Goal: Transaction & Acquisition: Register for event/course

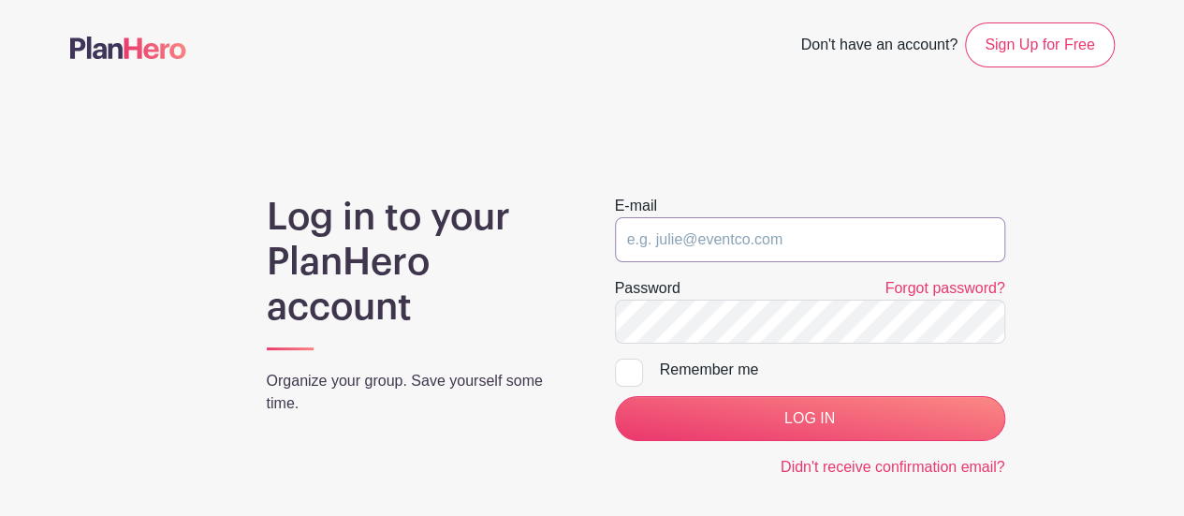
click at [753, 255] on input "email" at bounding box center [810, 239] width 390 height 45
click at [726, 241] on input "email" at bounding box center [810, 239] width 390 height 45
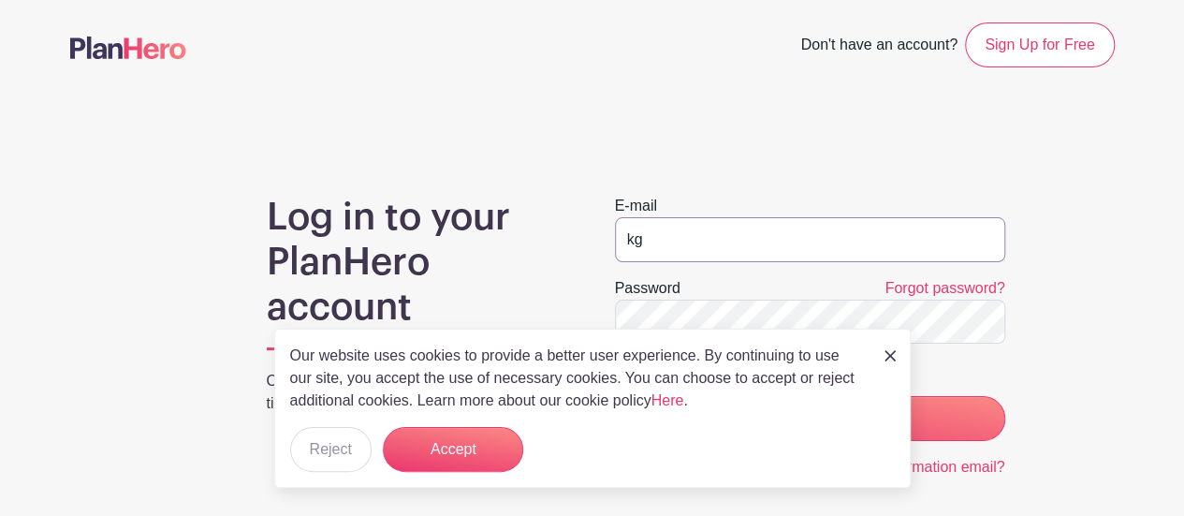
type input "k"
type input "[EMAIL_ADDRESS][DOMAIN_NAME]"
click at [615, 396] on input "LOG IN" at bounding box center [810, 418] width 390 height 45
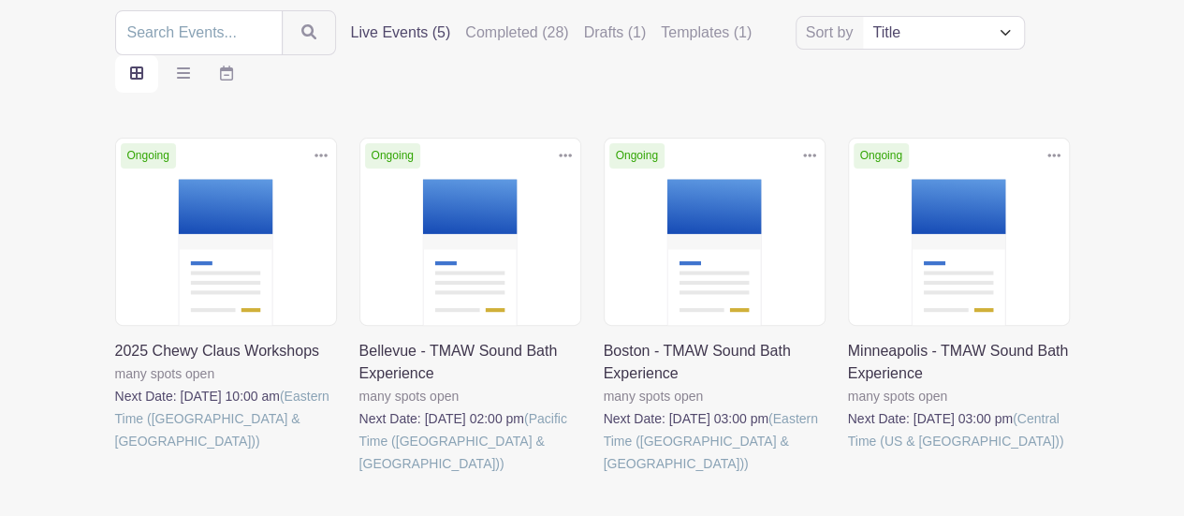
scroll to position [224, 0]
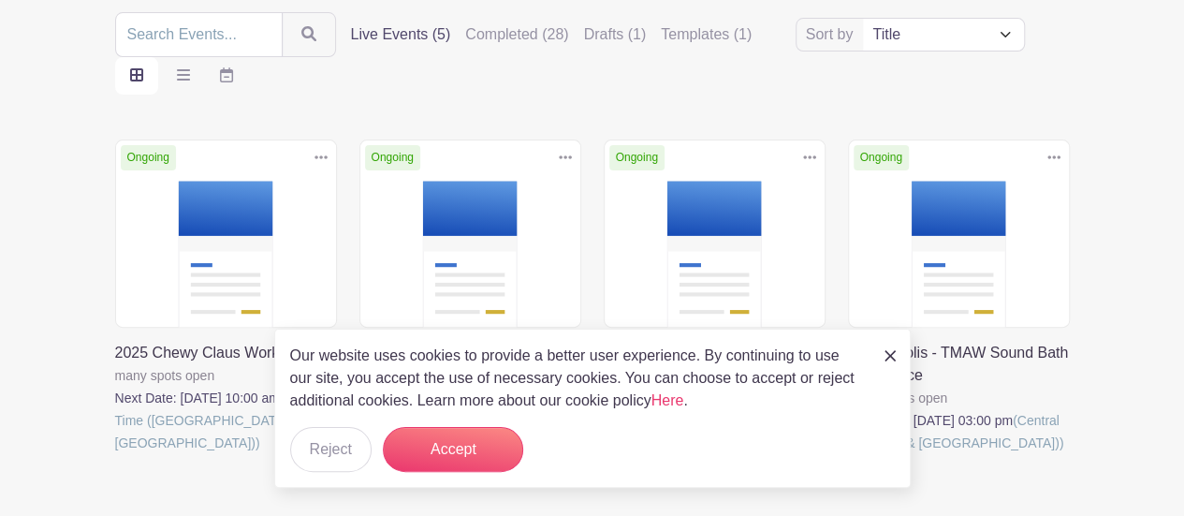
click at [889, 356] on img at bounding box center [889, 355] width 11 height 11
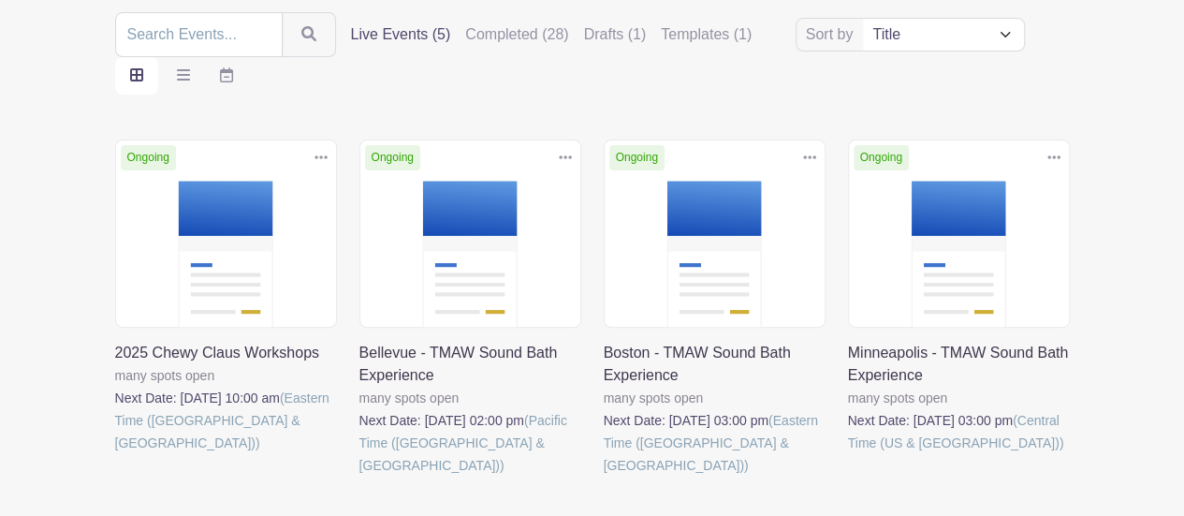
click at [848, 454] on link at bounding box center [848, 454] width 0 height 0
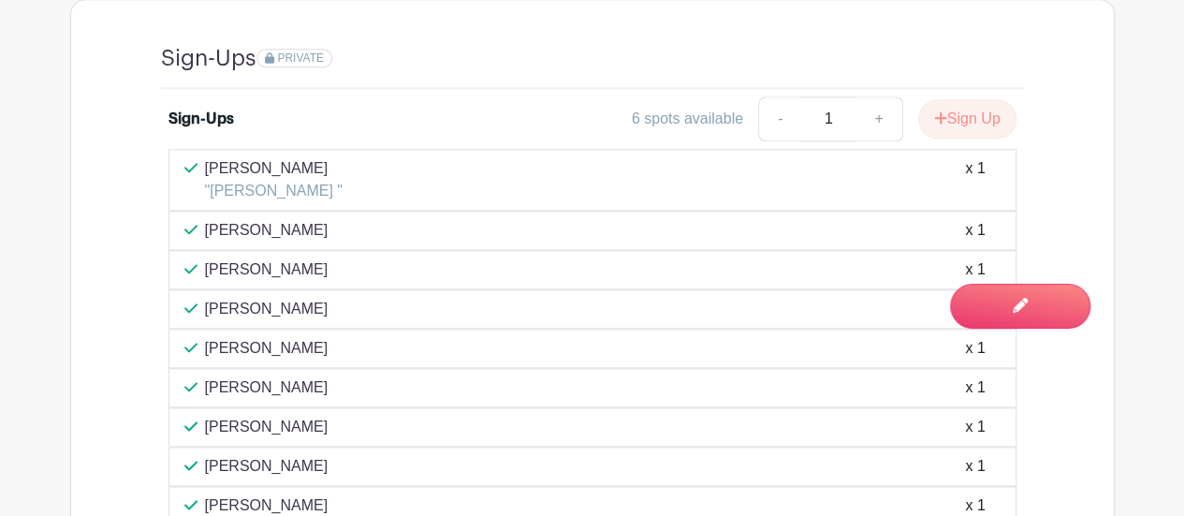
scroll to position [1090, 0]
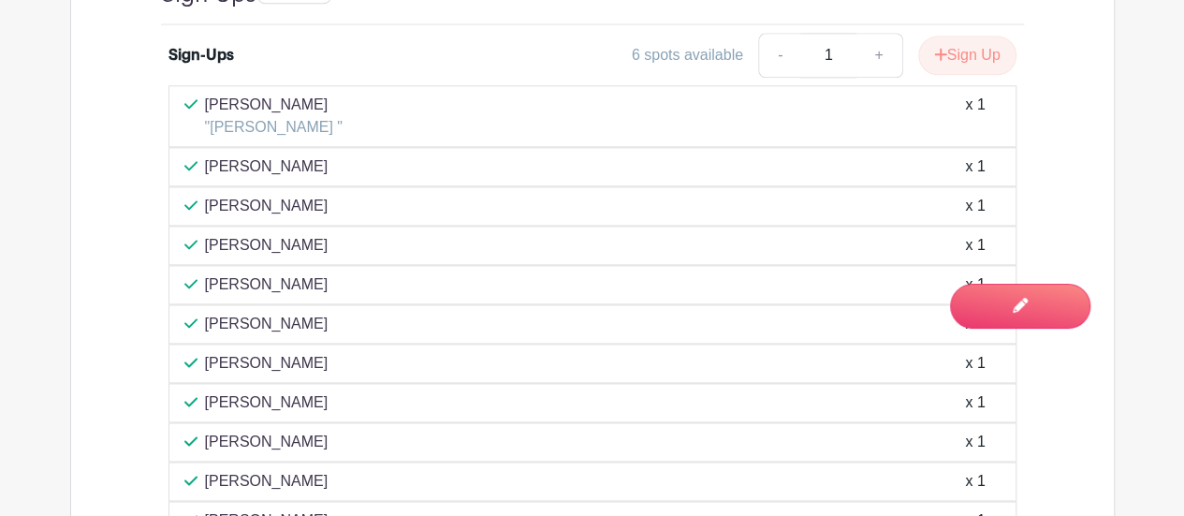
click at [490, 352] on div "[PERSON_NAME] x 1" at bounding box center [592, 363] width 816 height 22
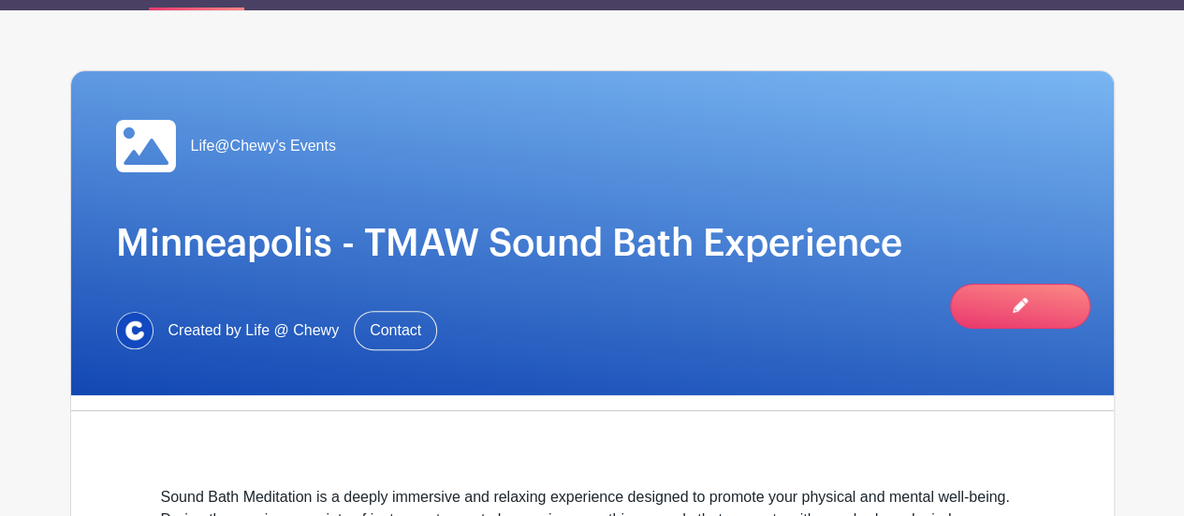
scroll to position [0, 0]
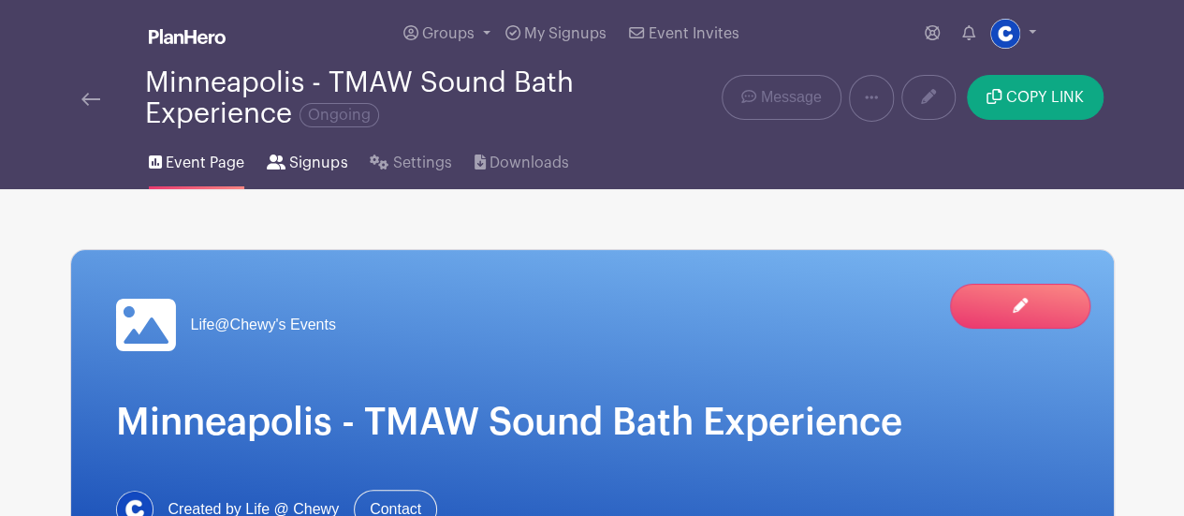
click at [301, 167] on span "Signups" at bounding box center [318, 163] width 58 height 22
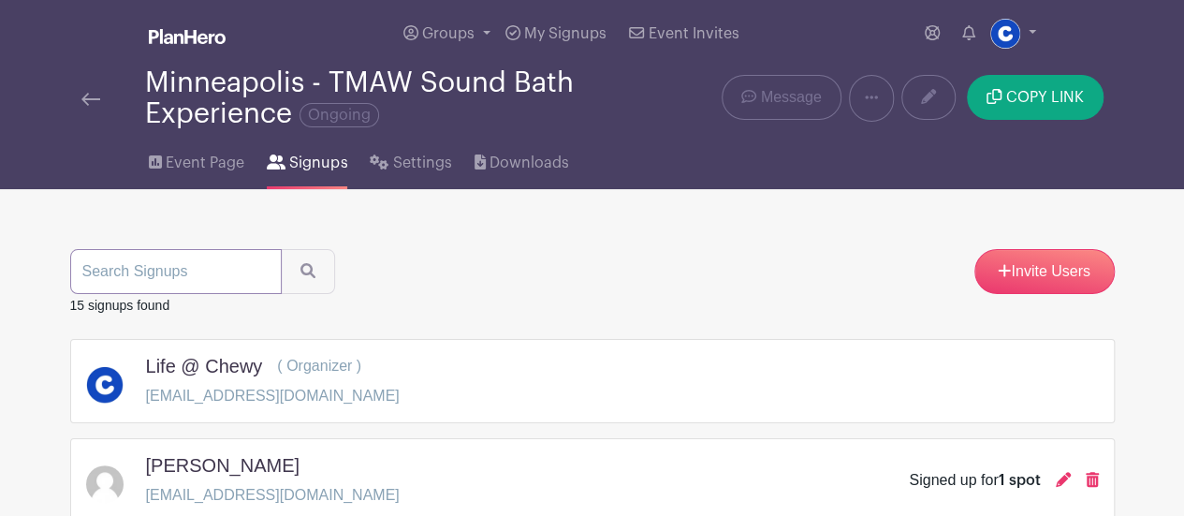
click at [189, 284] on input "search" at bounding box center [175, 271] width 211 height 45
type input "[PERSON_NAME]"
click at [281, 249] on button "submit" at bounding box center [308, 271] width 54 height 45
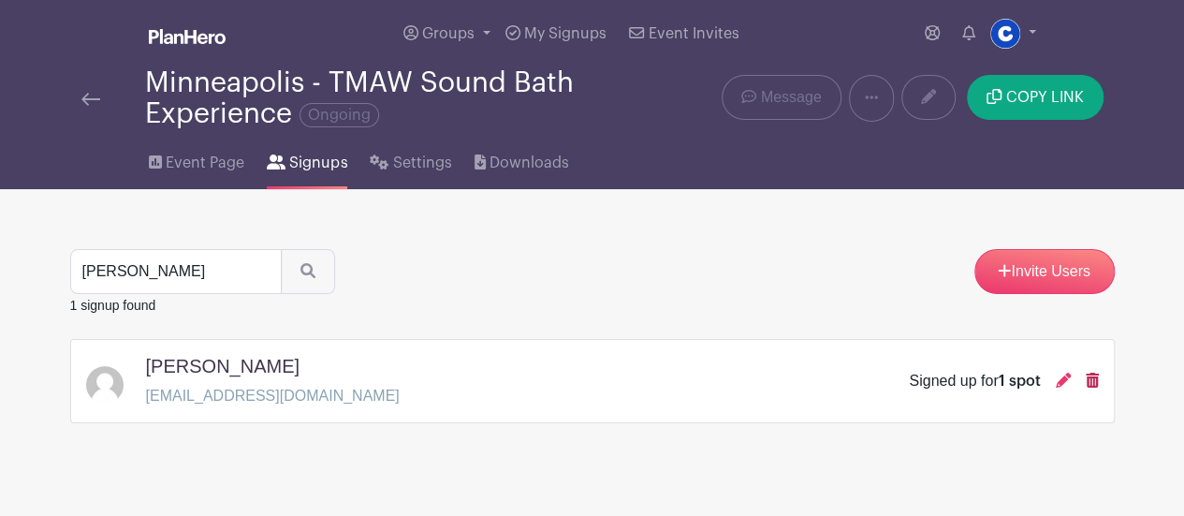
click at [1091, 372] on icon at bounding box center [1091, 379] width 13 height 15
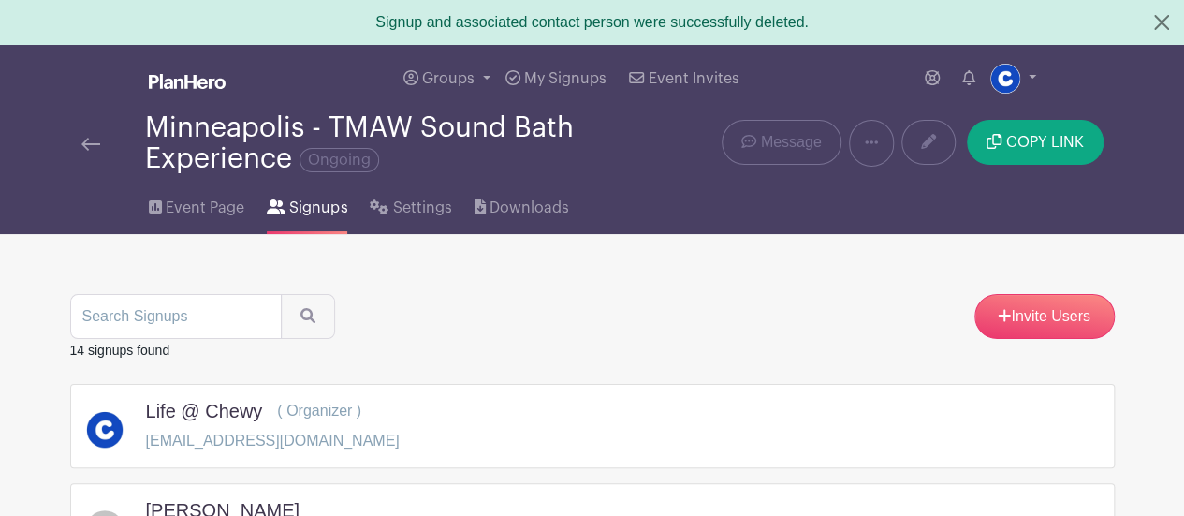
click at [96, 141] on img at bounding box center [90, 144] width 19 height 13
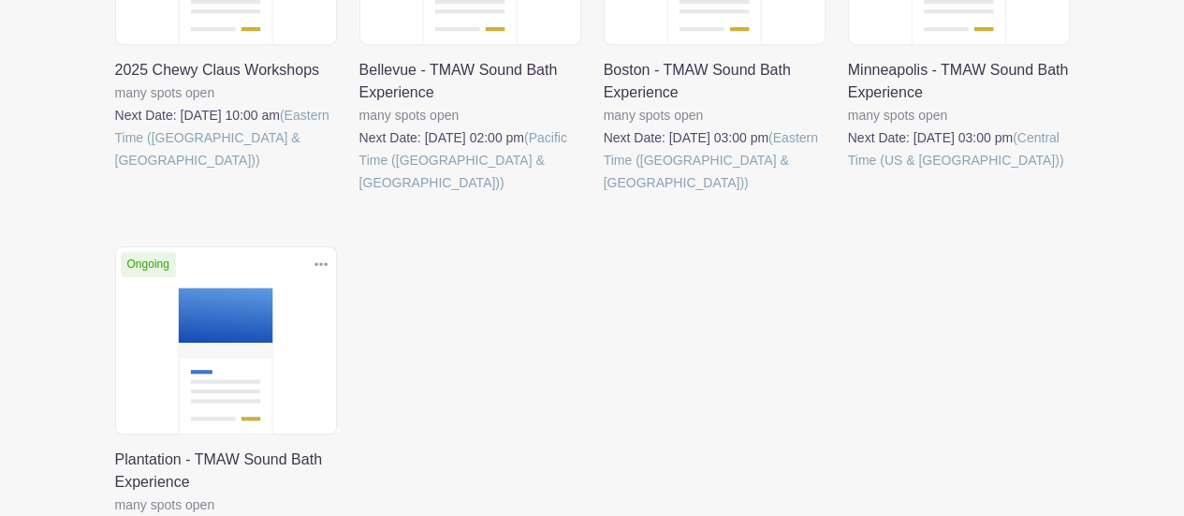
scroll to position [505, 0]
click at [470, 191] on div "Delete Event Are you sure? This event has signups associated with it. All signu…" at bounding box center [470, 49] width 244 height 382
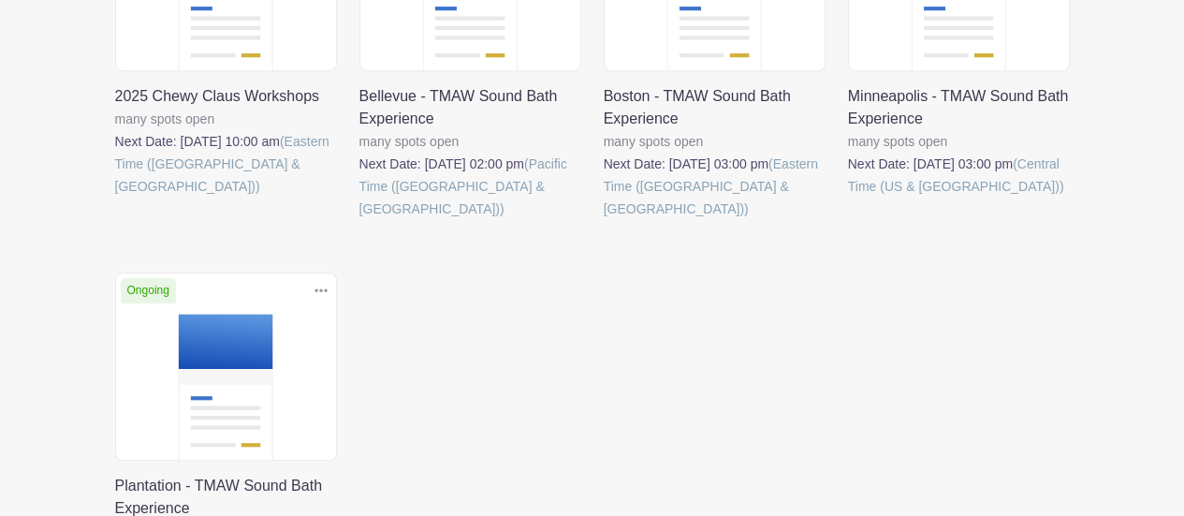
scroll to position [526, 0]
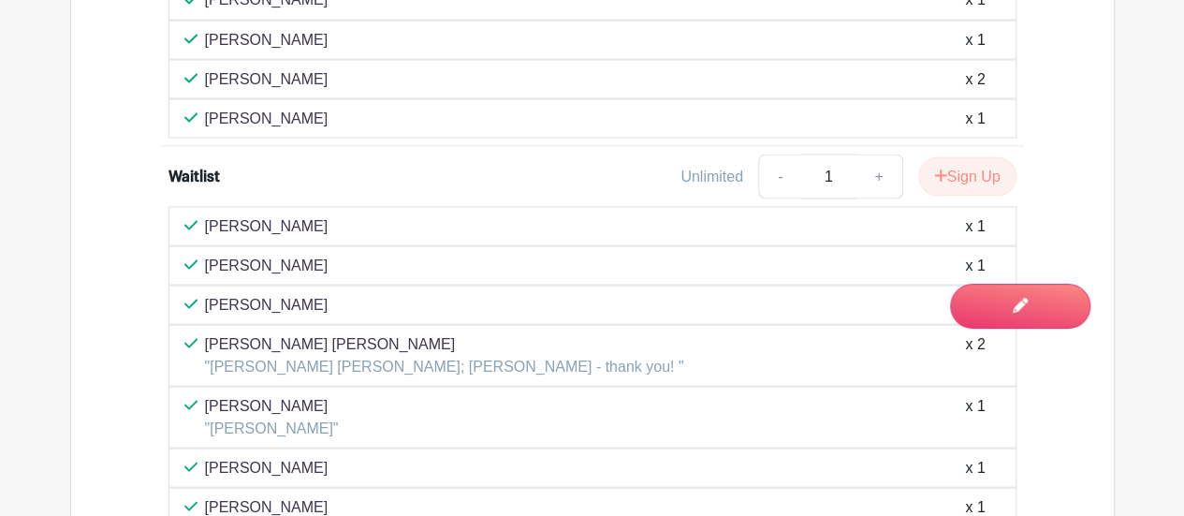
scroll to position [1782, 0]
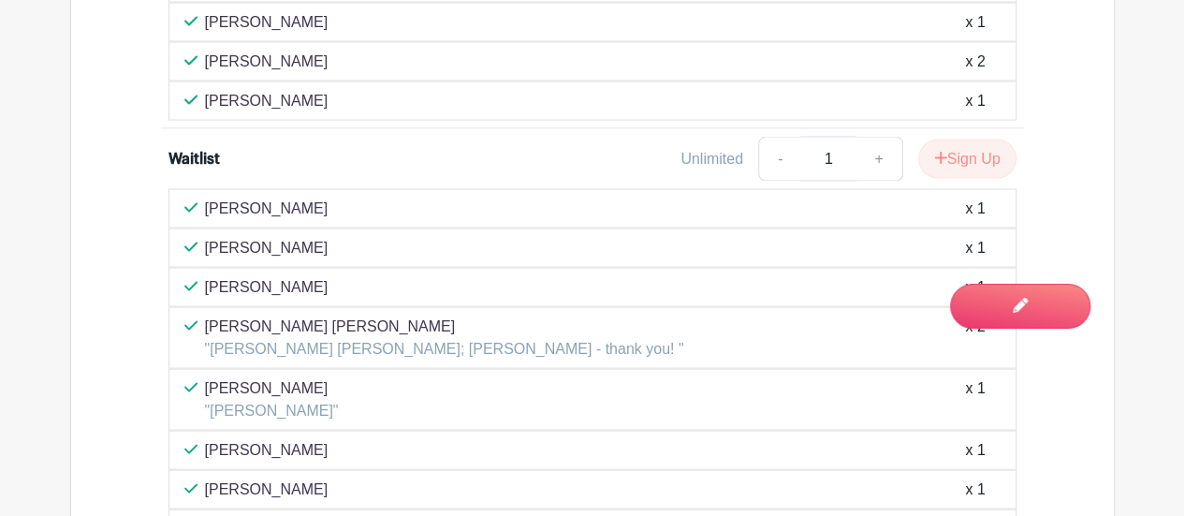
click at [1120, 226] on div "Life@Chewy's Events Plantation - TMAW Sound Bath Experience Created by Life @ C…" at bounding box center [592, 396] width 1067 height 3978
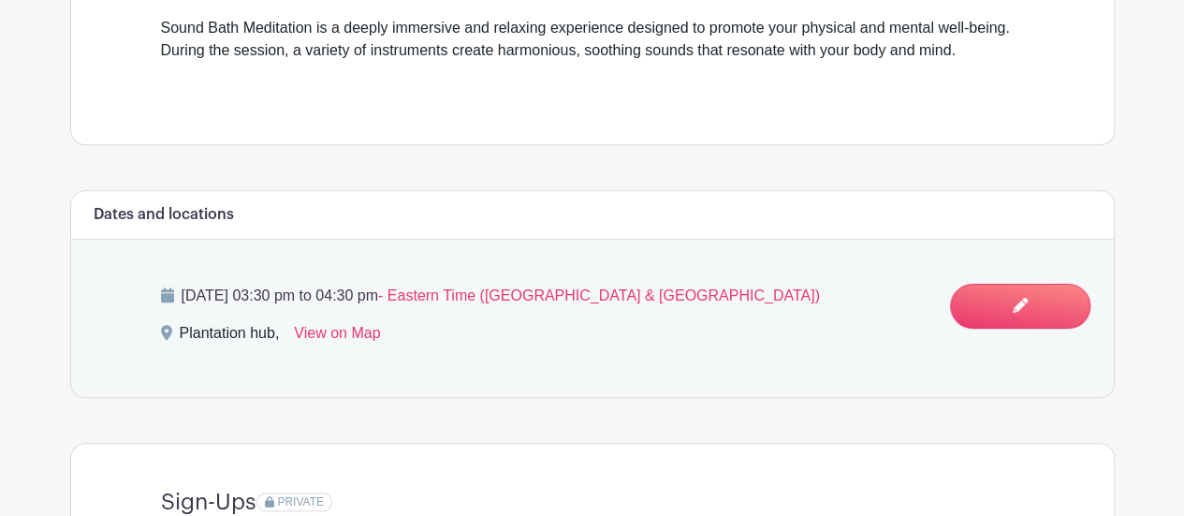
scroll to position [646, 0]
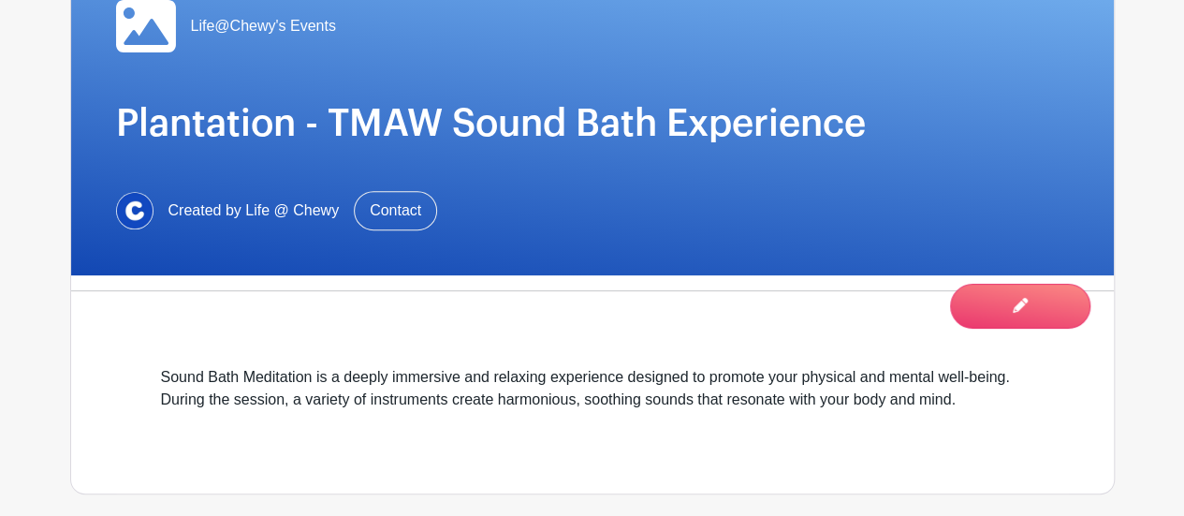
scroll to position [0, 0]
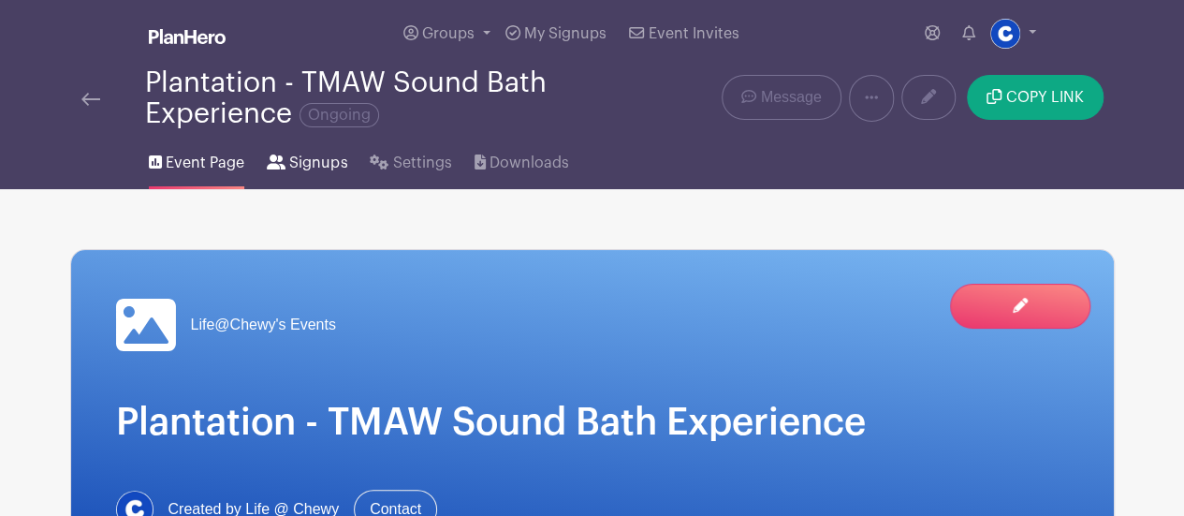
click at [314, 153] on span "Signups" at bounding box center [318, 163] width 58 height 22
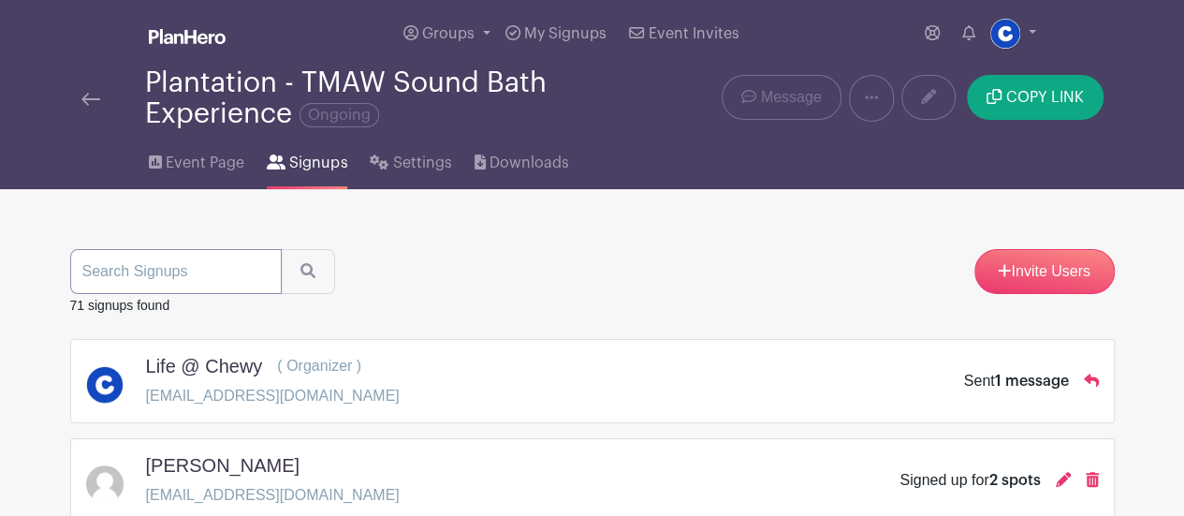
click at [204, 280] on input "search" at bounding box center [175, 271] width 211 height 45
type input "ekaterina"
click at [292, 278] on button "submit" at bounding box center [308, 271] width 54 height 45
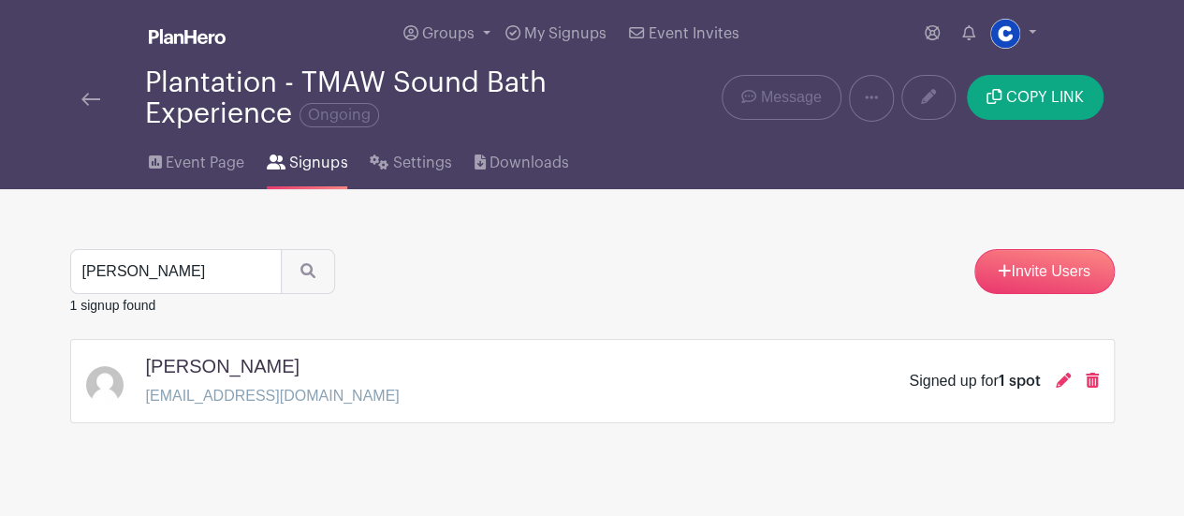
click at [1171, 321] on main "Groups All Groups Life@Chewy's Events My Signups Event Invites My account Logou…" at bounding box center [592, 270] width 1184 height 540
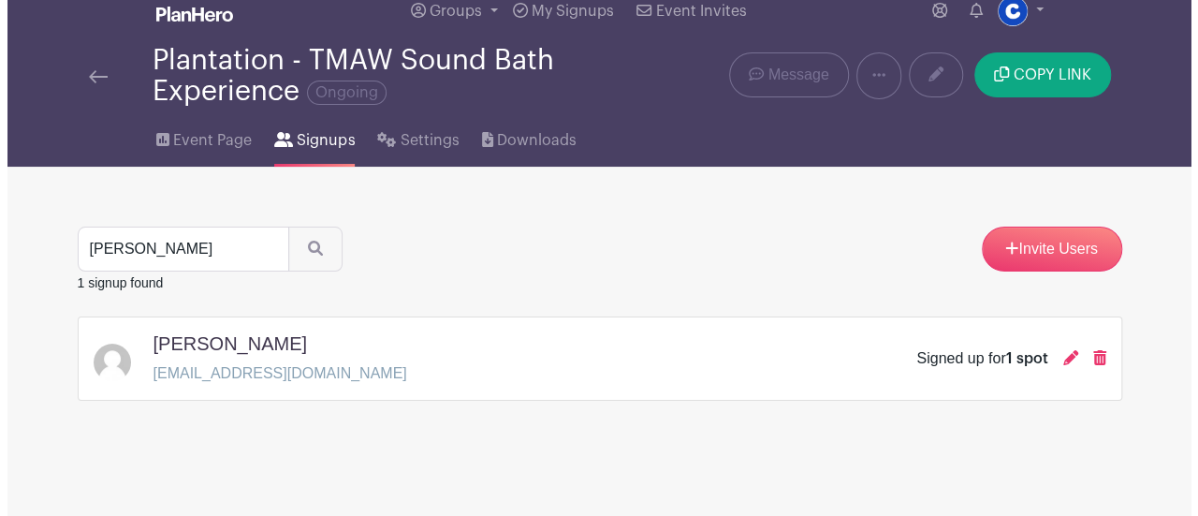
scroll to position [22, 0]
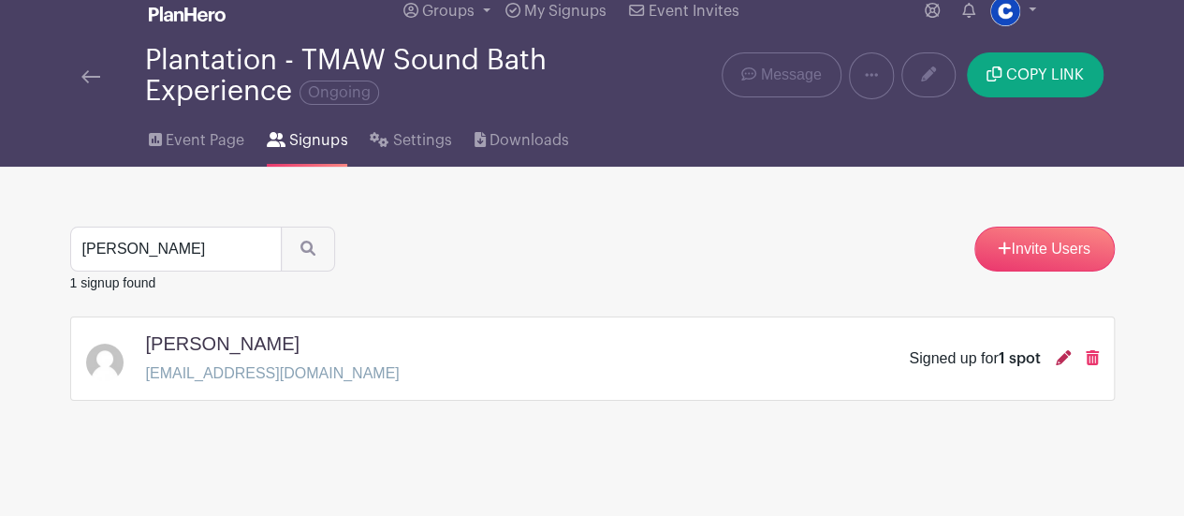
click at [1067, 356] on icon at bounding box center [1062, 357] width 15 height 15
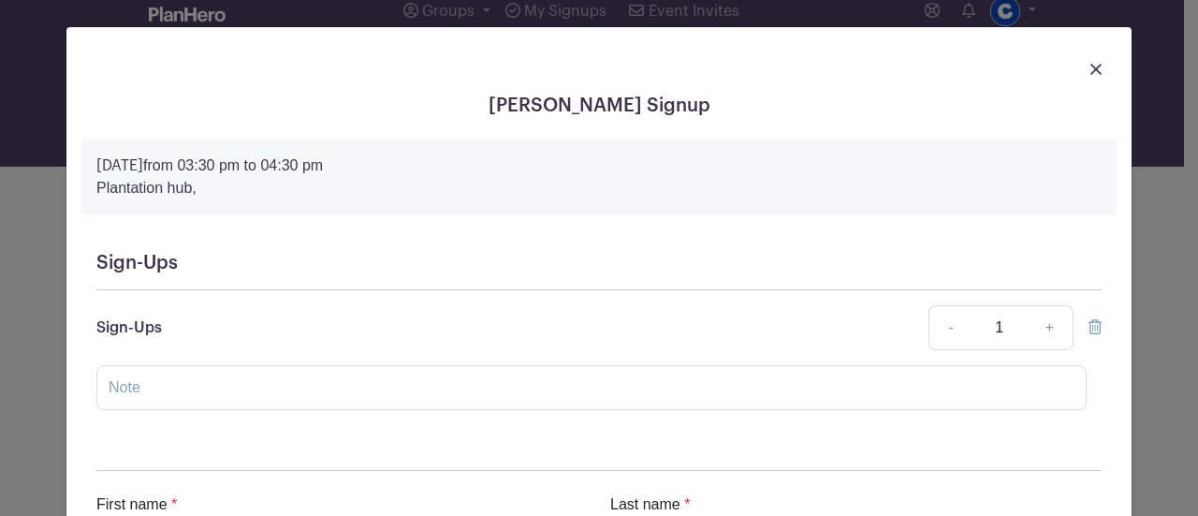
click at [1072, 336] on div "Sign-Ups - 1 + This Date Select Dates Select Dates" at bounding box center [598, 327] width 1005 height 45
click at [1095, 326] on div "Sign-Ups Sign-Ups - 1 + This Date Select Dates Select Dates" at bounding box center [598, 338] width 1035 height 203
click at [1088, 326] on icon at bounding box center [1094, 326] width 13 height 15
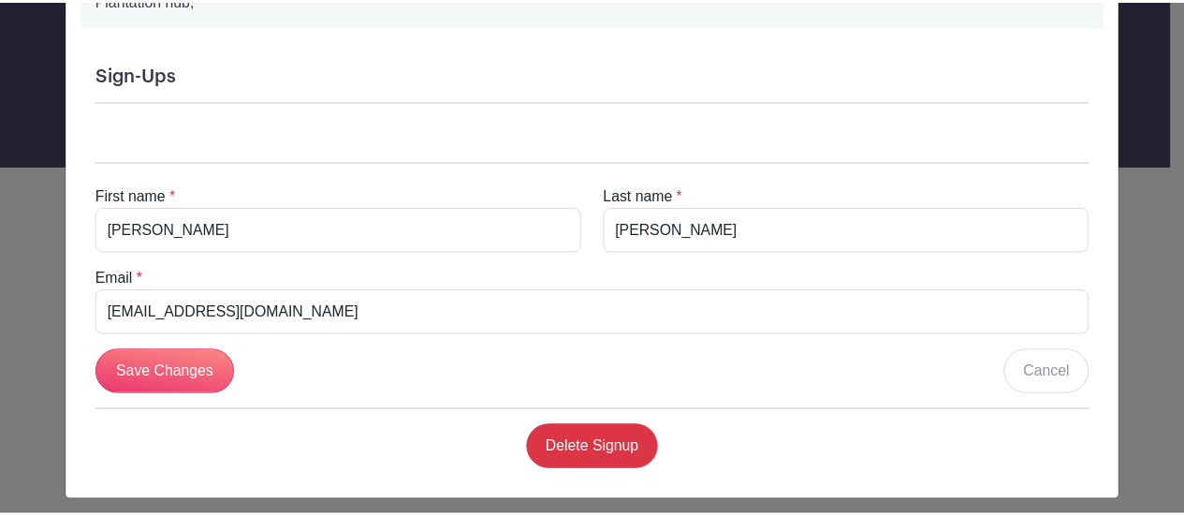
scroll to position [190, 0]
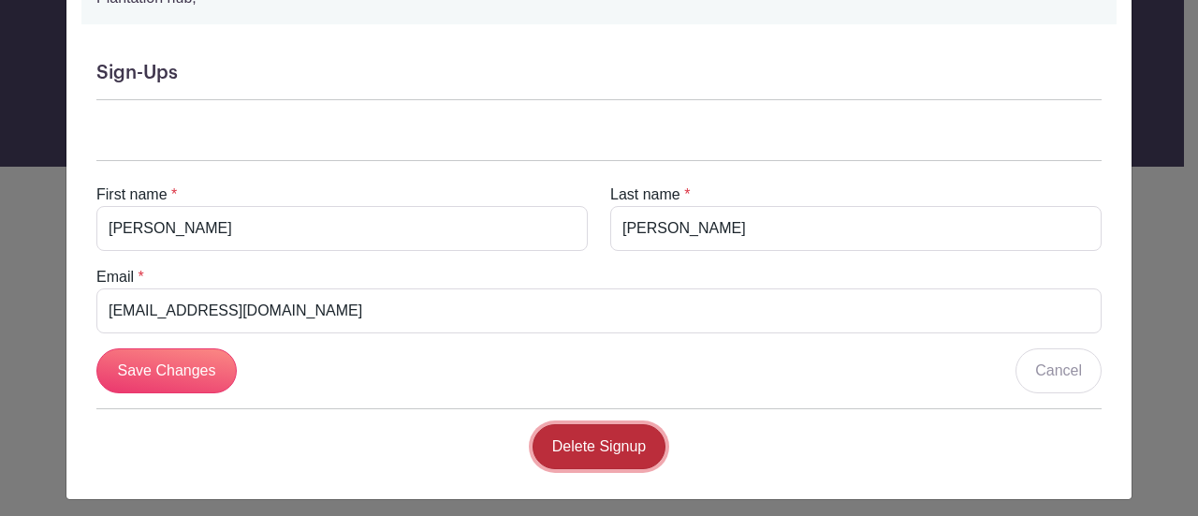
click at [575, 445] on link "Delete Signup" at bounding box center [599, 446] width 134 height 45
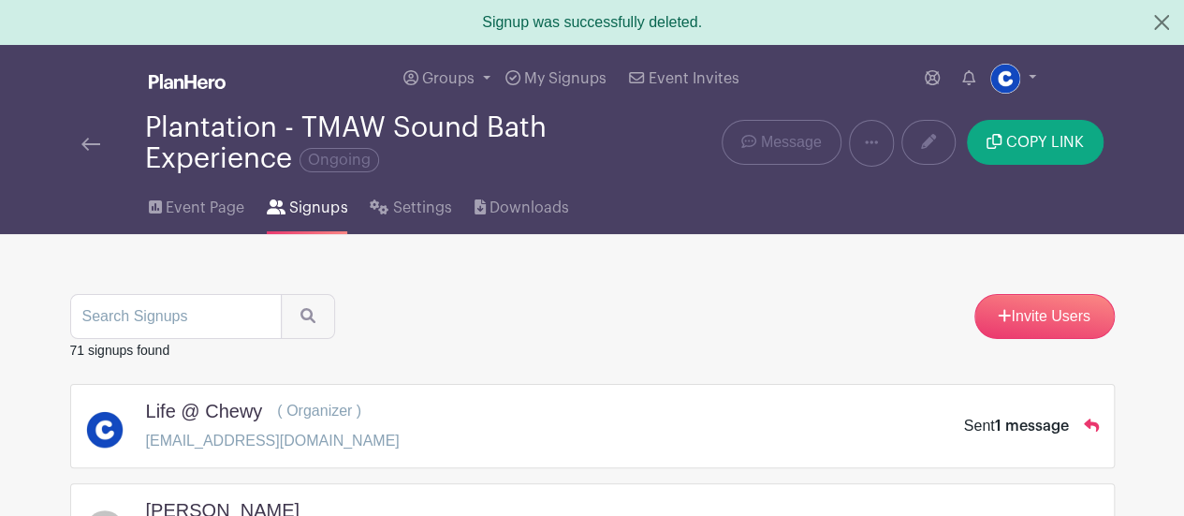
click at [84, 141] on img at bounding box center [90, 144] width 19 height 13
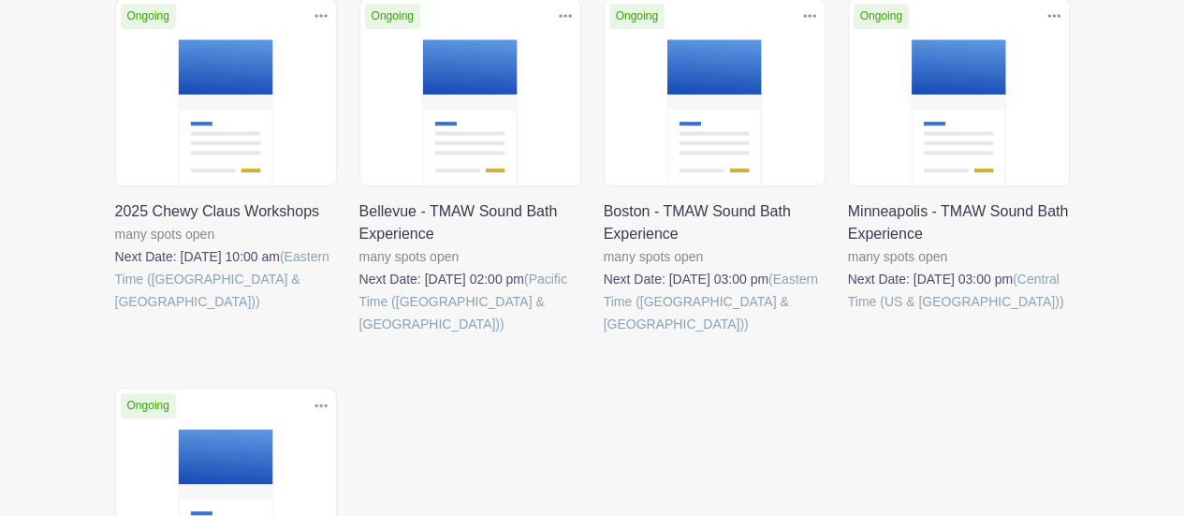
scroll to position [423, 0]
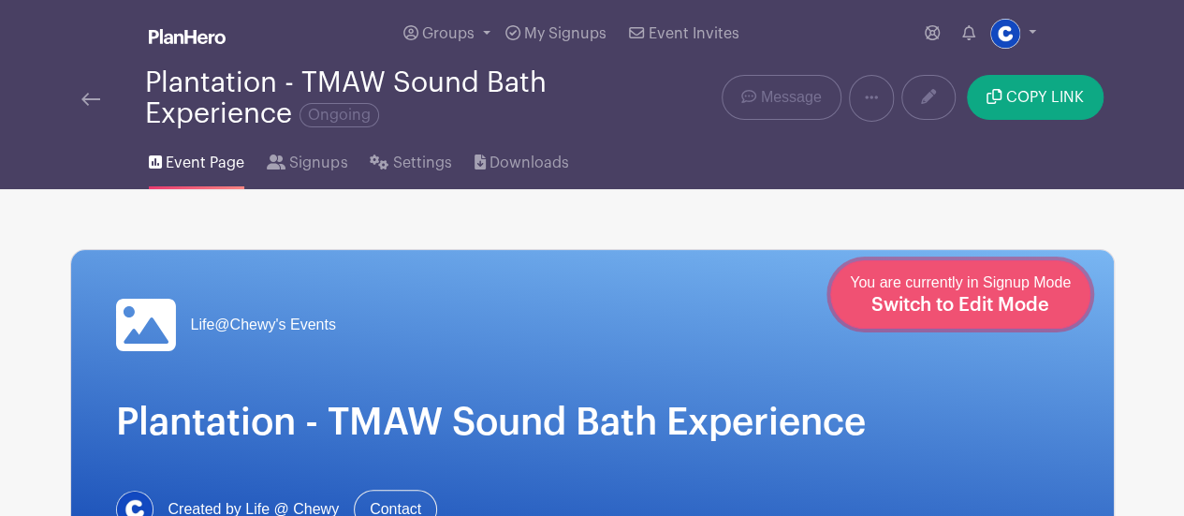
click at [1014, 300] on span "Switch to Edit Mode" at bounding box center [960, 305] width 178 height 19
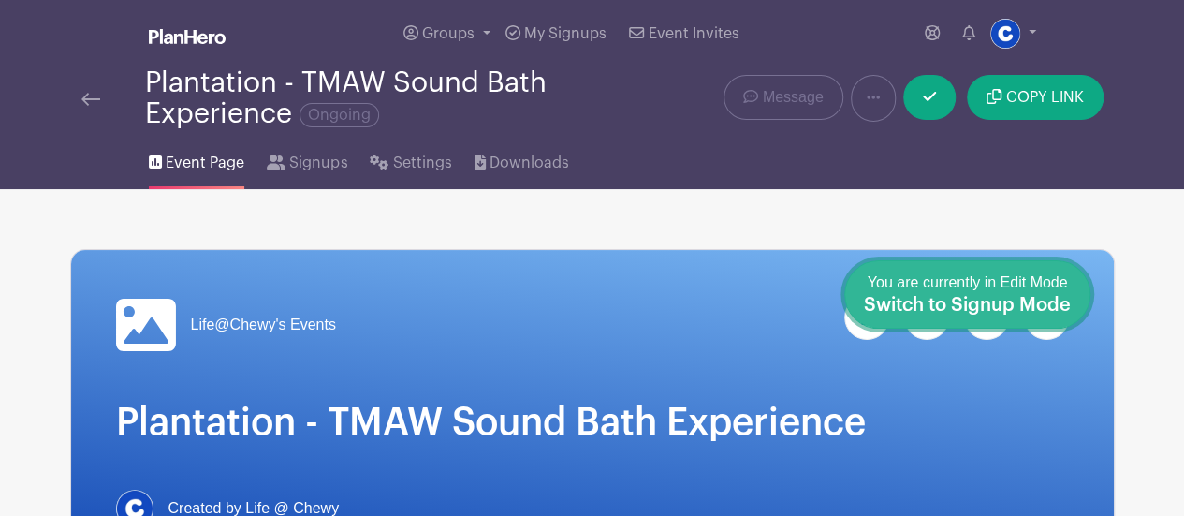
click at [1058, 298] on span "Switch to Signup Mode" at bounding box center [967, 305] width 207 height 19
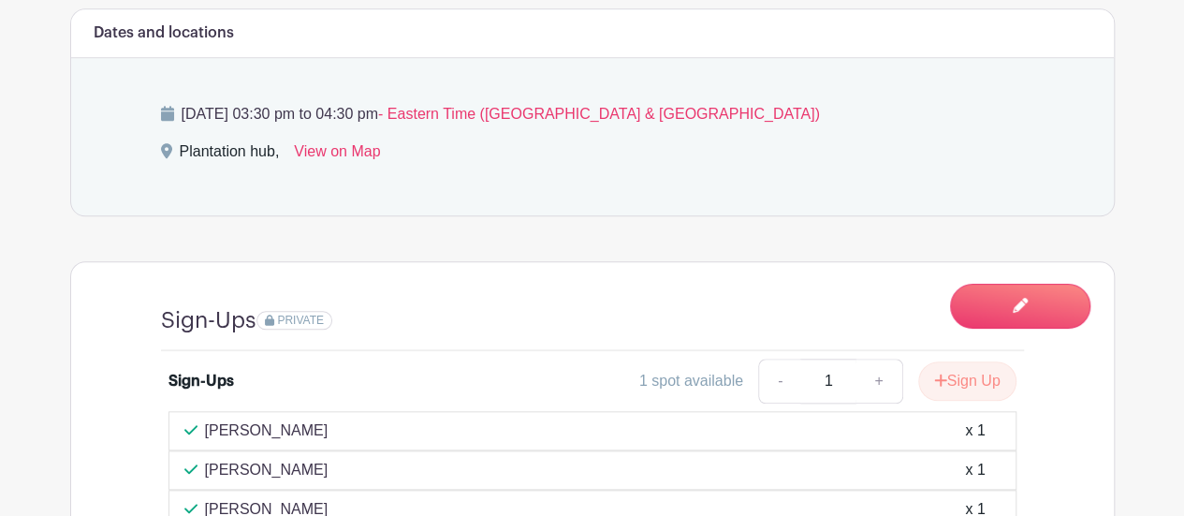
scroll to position [1086, 0]
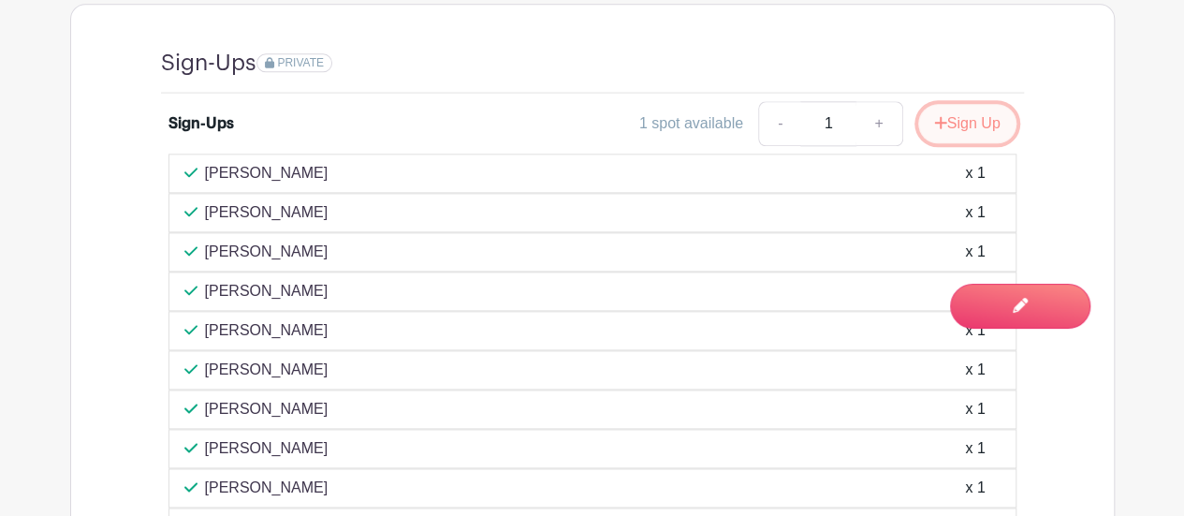
click at [967, 109] on button "Sign Up" at bounding box center [967, 123] width 98 height 39
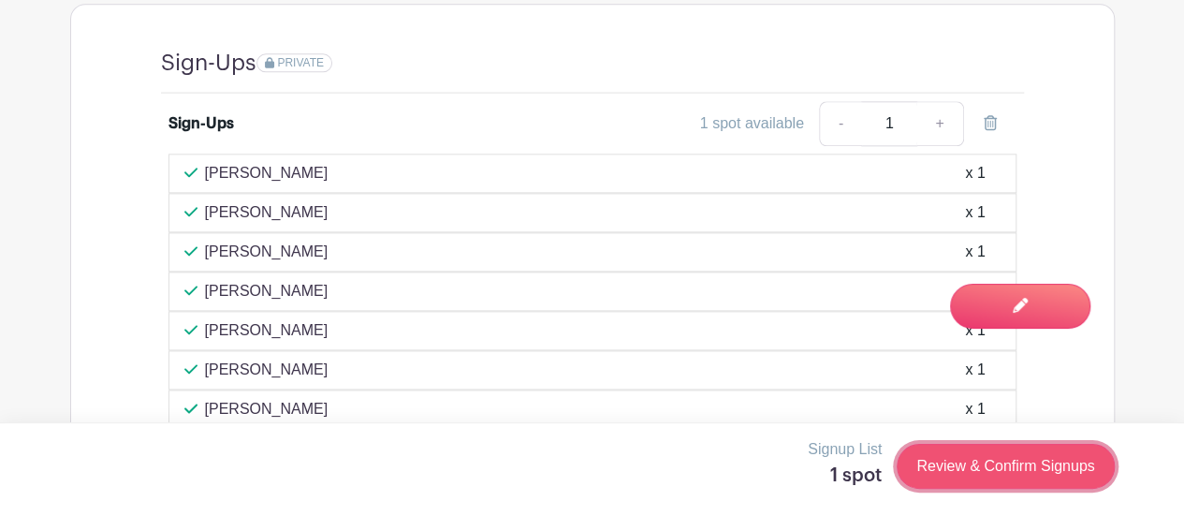
click at [937, 459] on link "Review & Confirm Signups" at bounding box center [1004, 466] width 217 height 45
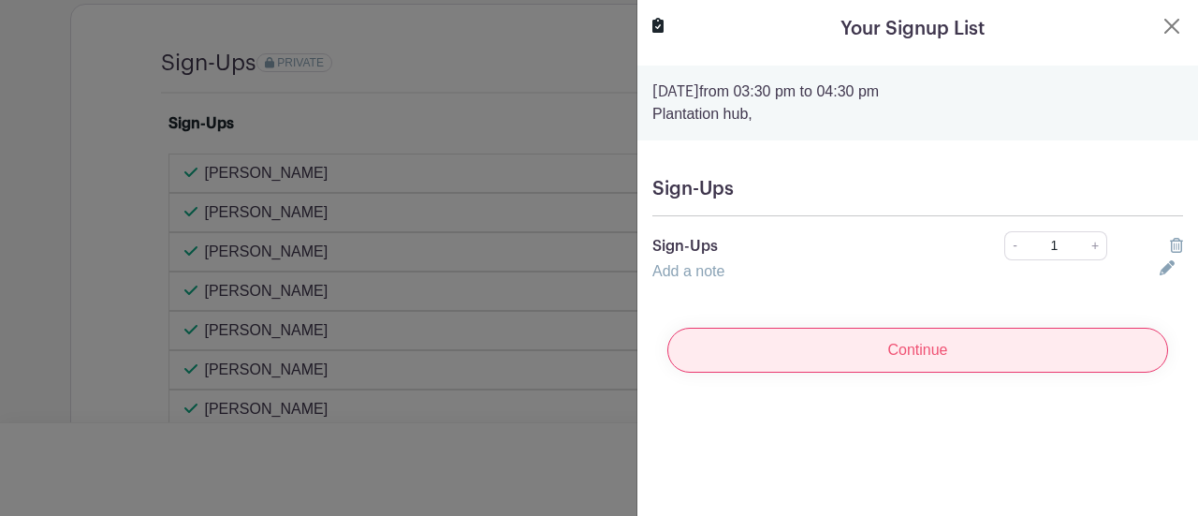
click at [921, 340] on input "Continue" at bounding box center [917, 349] width 501 height 45
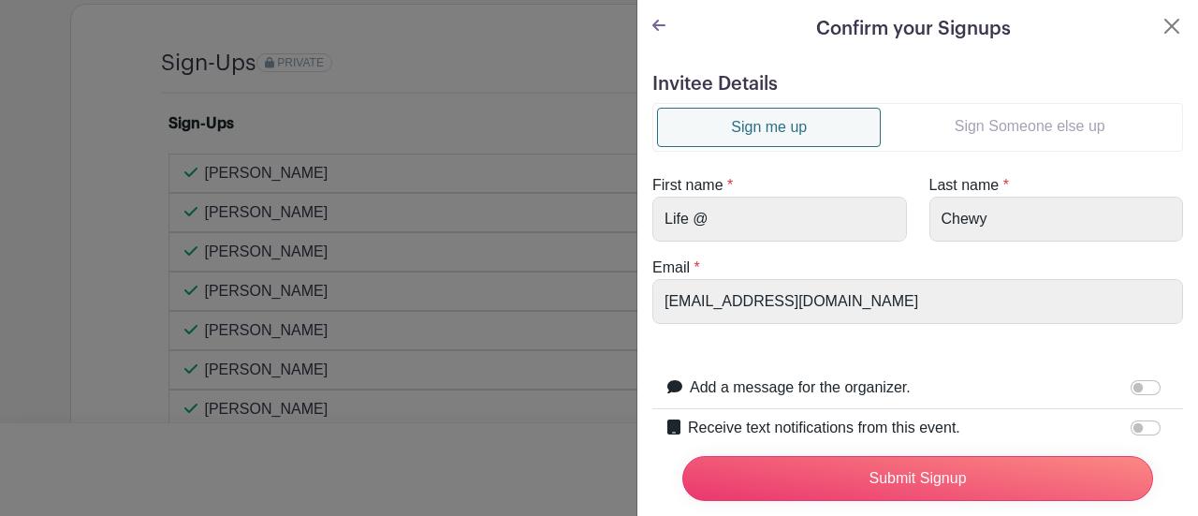
click at [1029, 119] on link "Sign Someone else up" at bounding box center [1029, 126] width 298 height 37
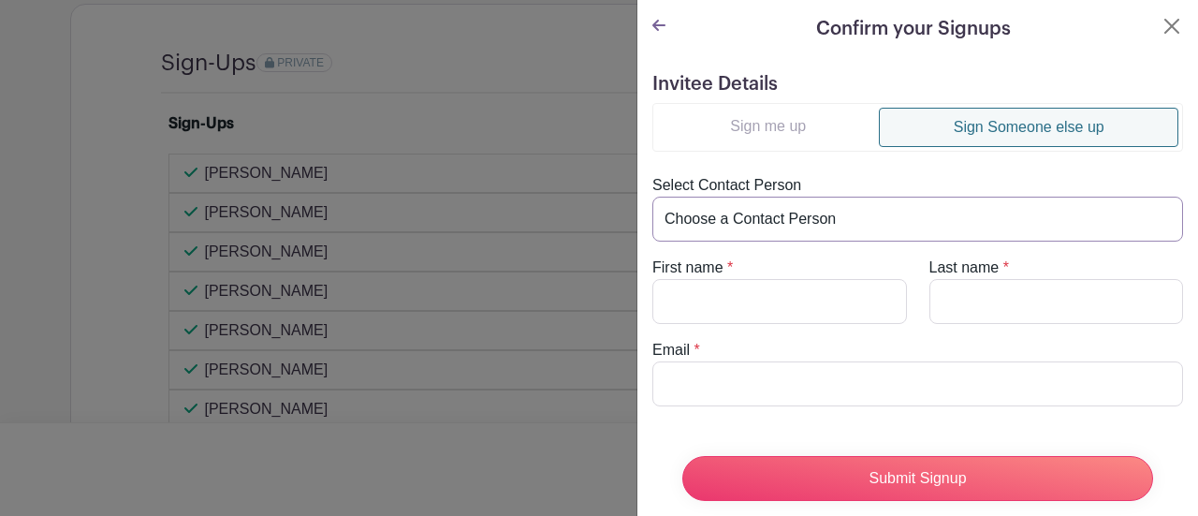
click at [815, 218] on select "Choose a Contact Person Alexandra Budd (abudd@chewy.com) Alyssa Torron (atorron…" at bounding box center [917, 218] width 531 height 45
select select "Emerilien@chewy.com"
click at [652, 196] on select "Choose a Contact Person Alexandra Budd (abudd@chewy.com) Alyssa Torron (atorron…" at bounding box center [917, 218] width 531 height 45
type input "Emme"
type input "Merilien"
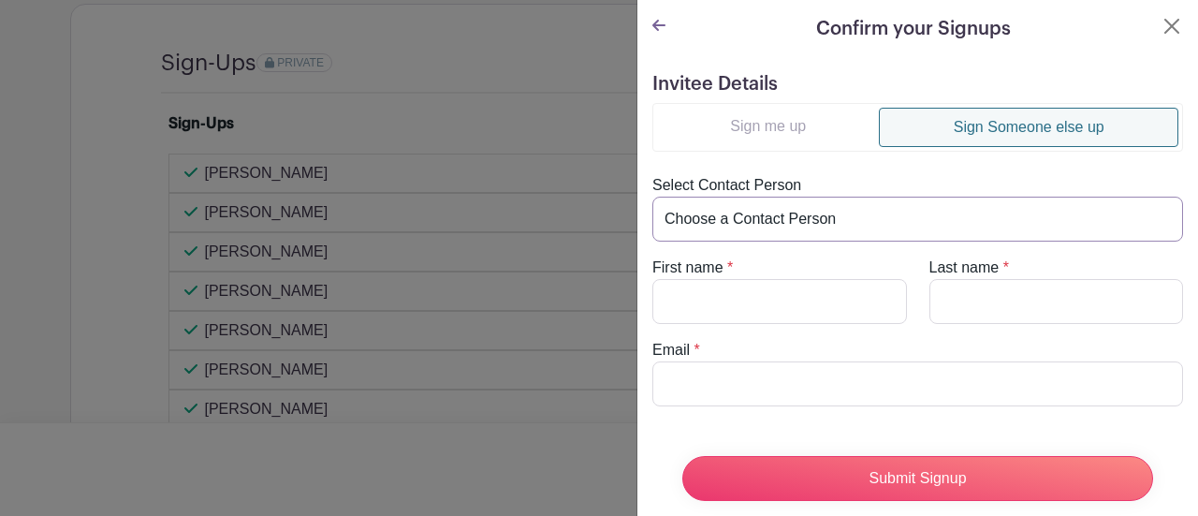
type input "Emerilien@chewy.com"
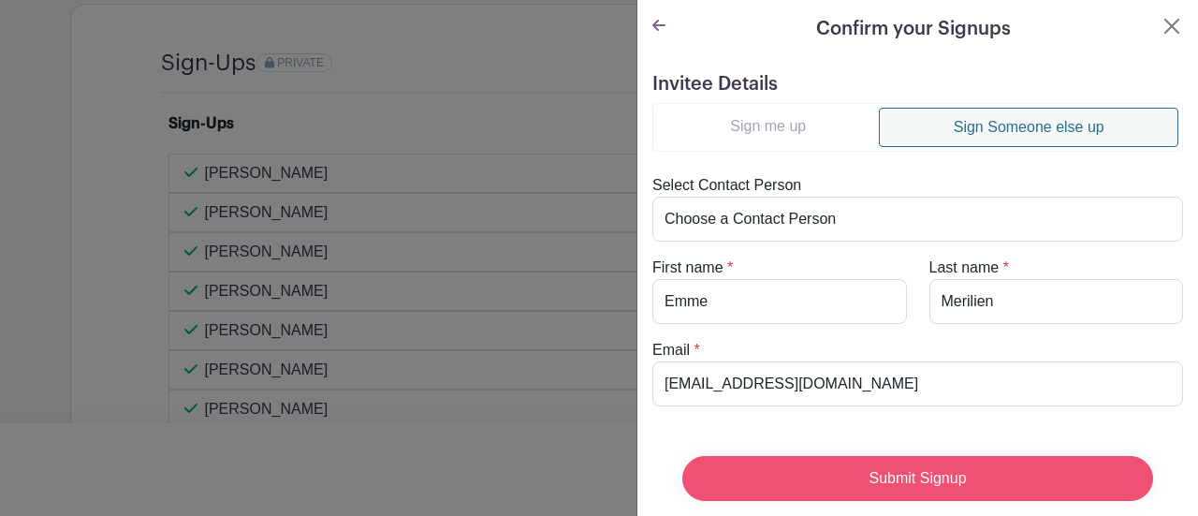
click at [877, 456] on input "Submit Signup" at bounding box center [917, 478] width 471 height 45
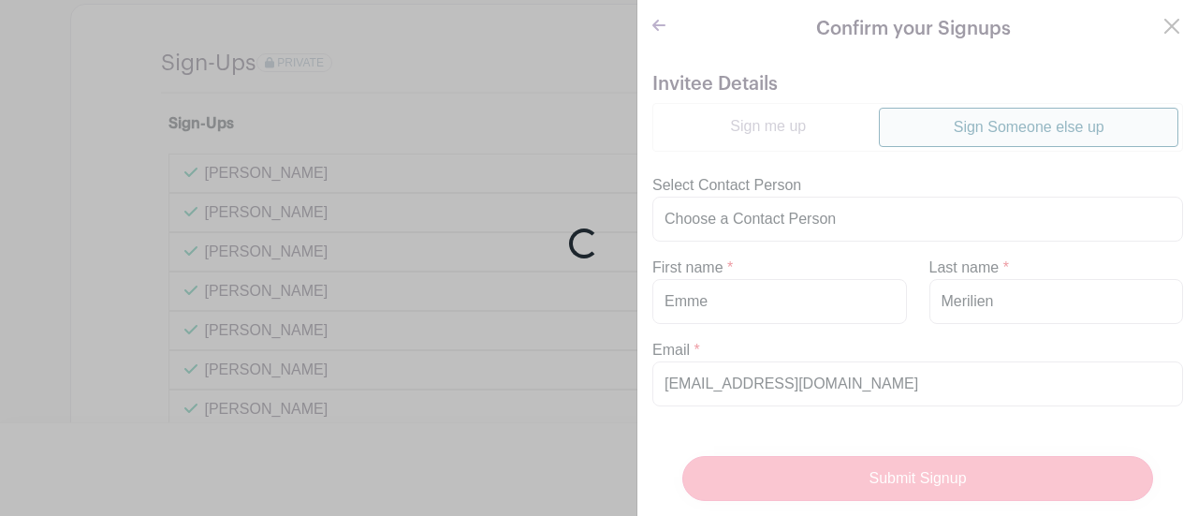
click at [877, 445] on div "Loading..." at bounding box center [599, 258] width 1198 height 516
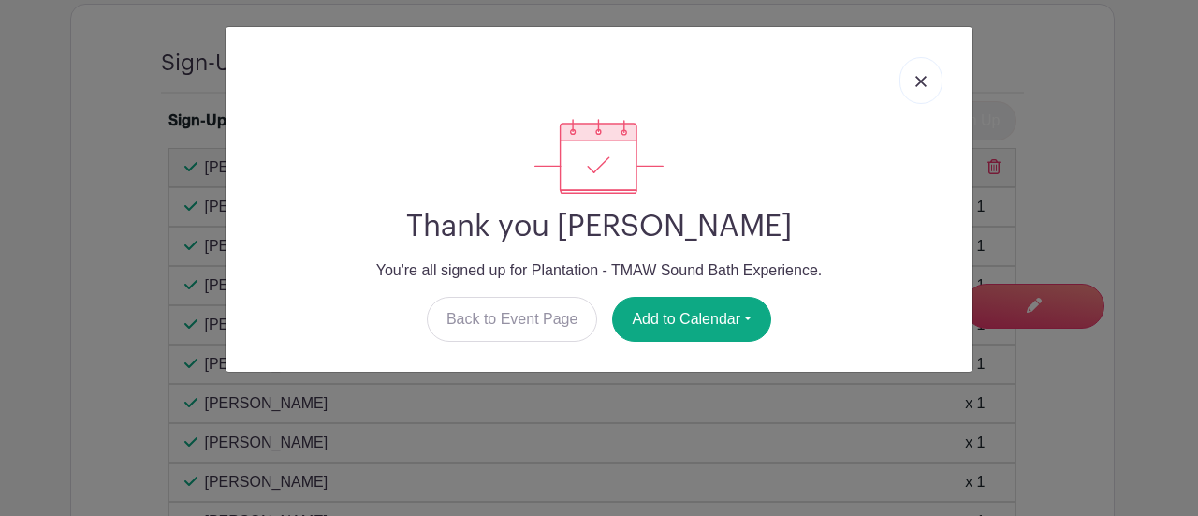
click at [931, 71] on link at bounding box center [920, 80] width 43 height 47
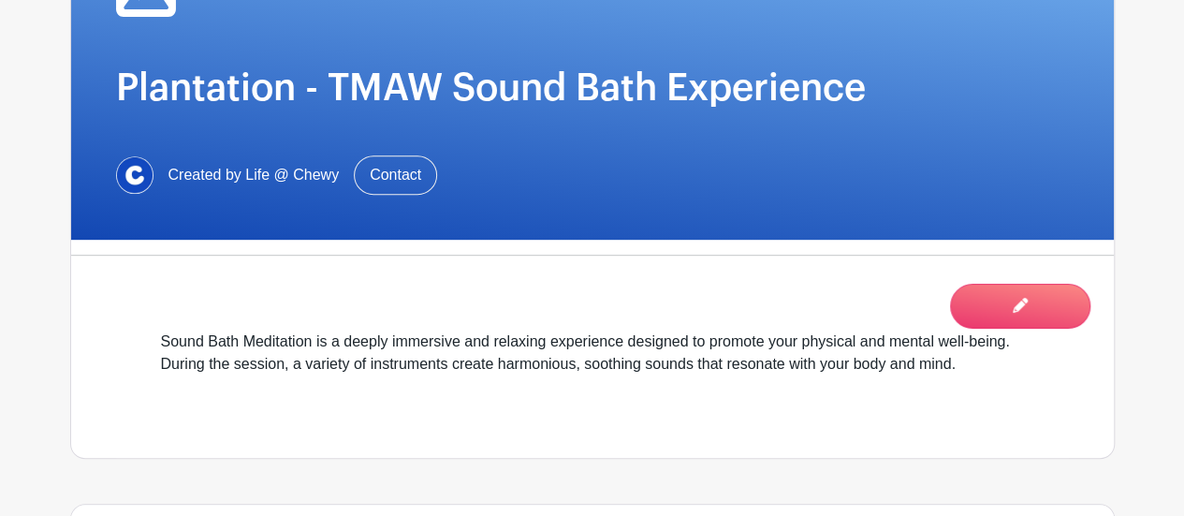
scroll to position [152, 0]
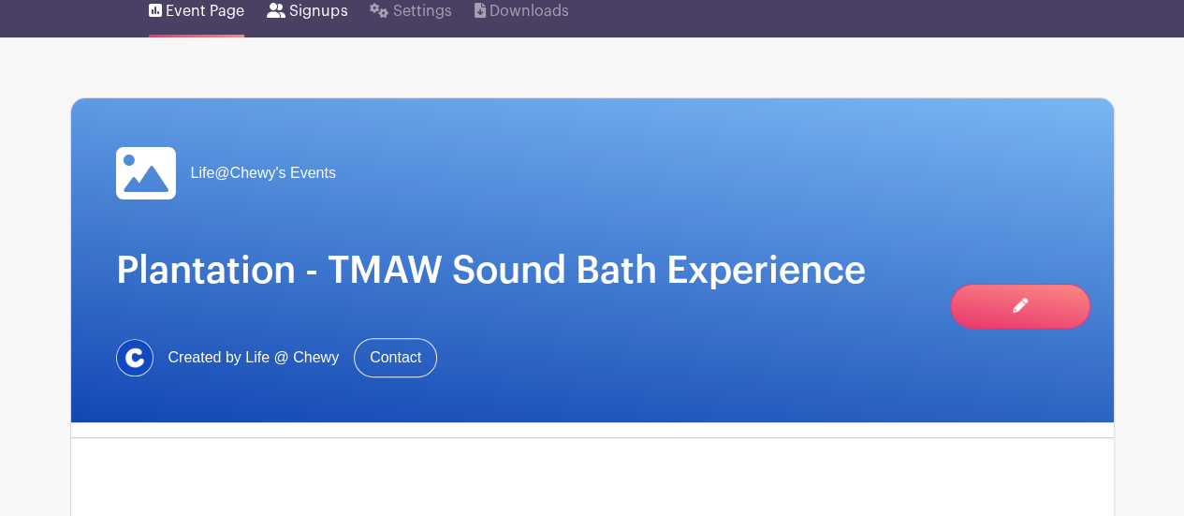
click at [330, 16] on span "Signups" at bounding box center [318, 11] width 58 height 22
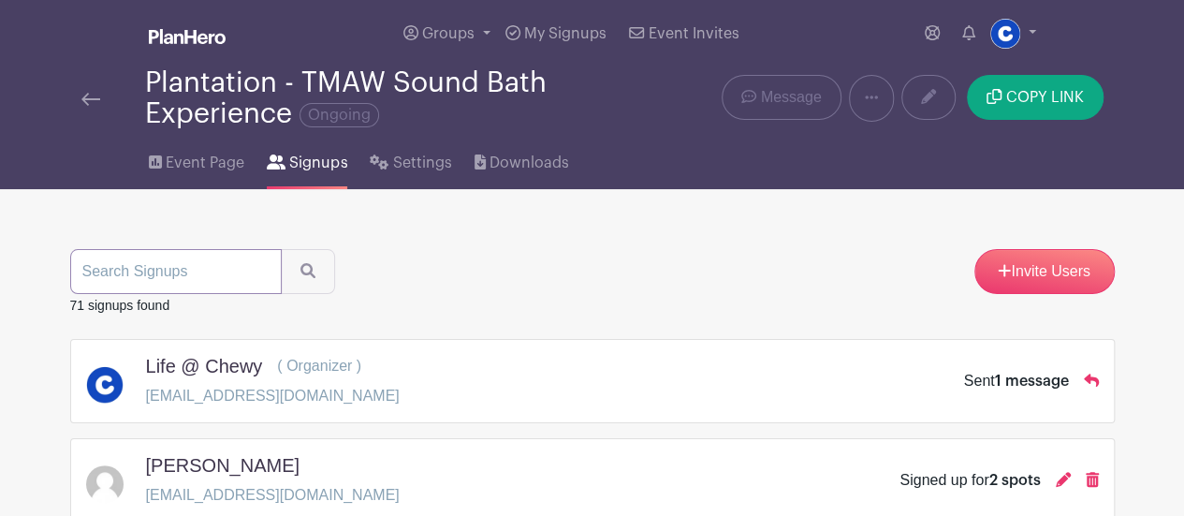
click at [159, 271] on input "search" at bounding box center [175, 271] width 211 height 45
type input "emme"
click at [281, 249] on button "submit" at bounding box center [308, 271] width 54 height 45
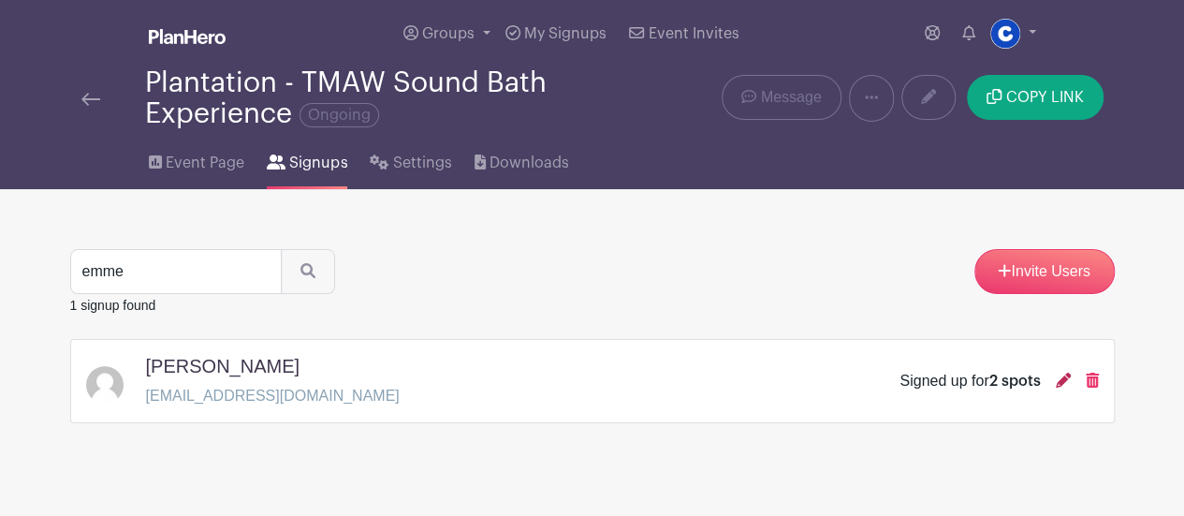
click at [1056, 385] on icon at bounding box center [1062, 379] width 15 height 15
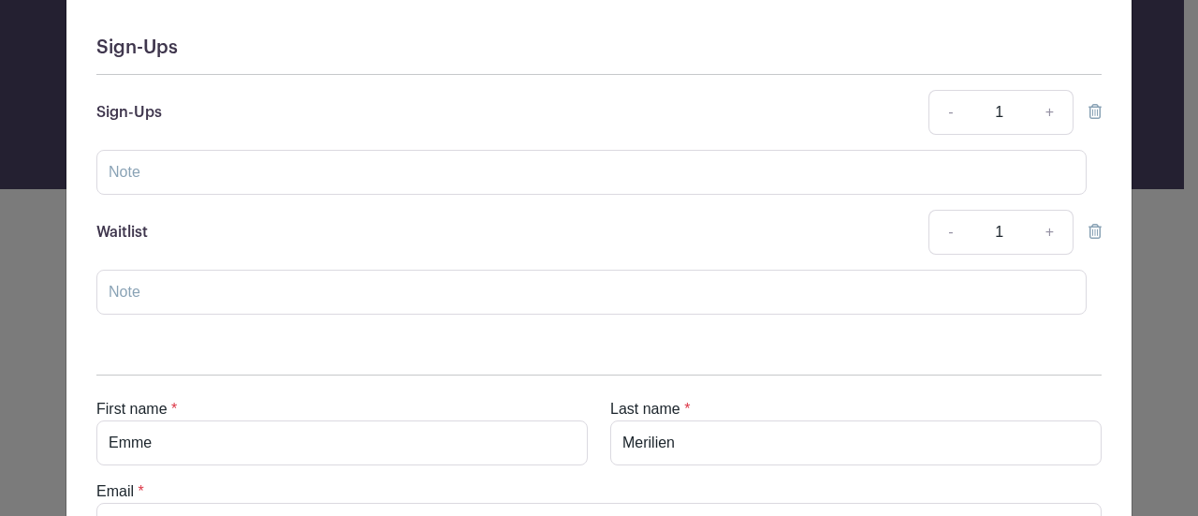
scroll to position [214, 0]
click at [956, 235] on link "-" at bounding box center [949, 233] width 43 height 45
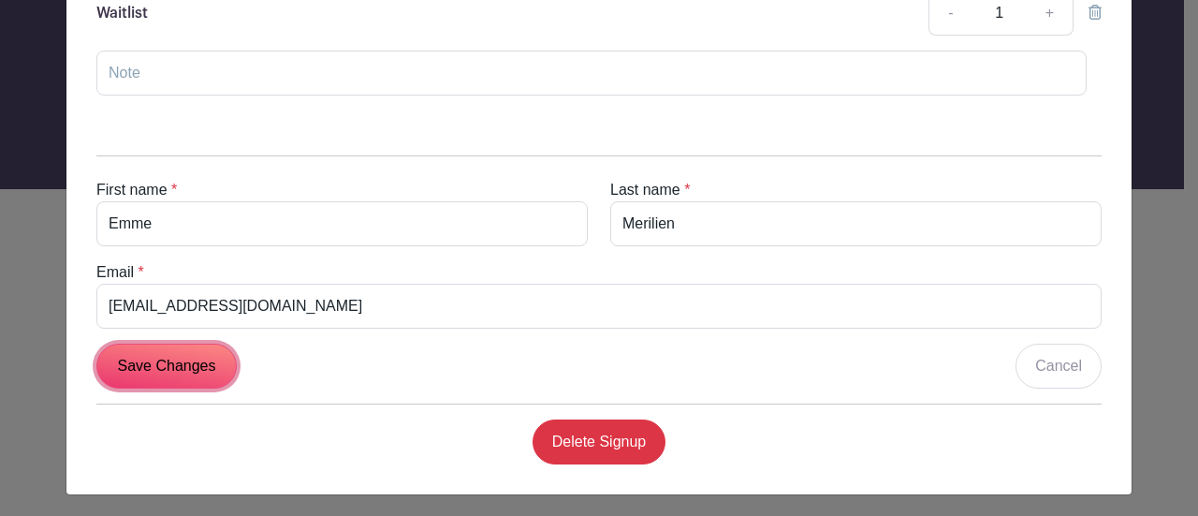
click at [127, 345] on input "Save Changes" at bounding box center [166, 365] width 140 height 45
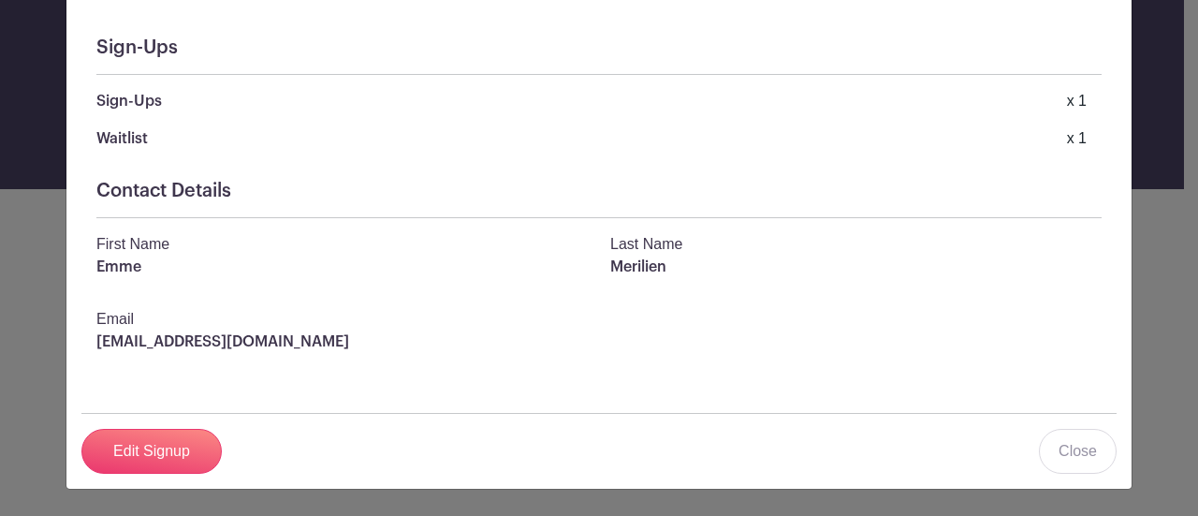
scroll to position [213, 0]
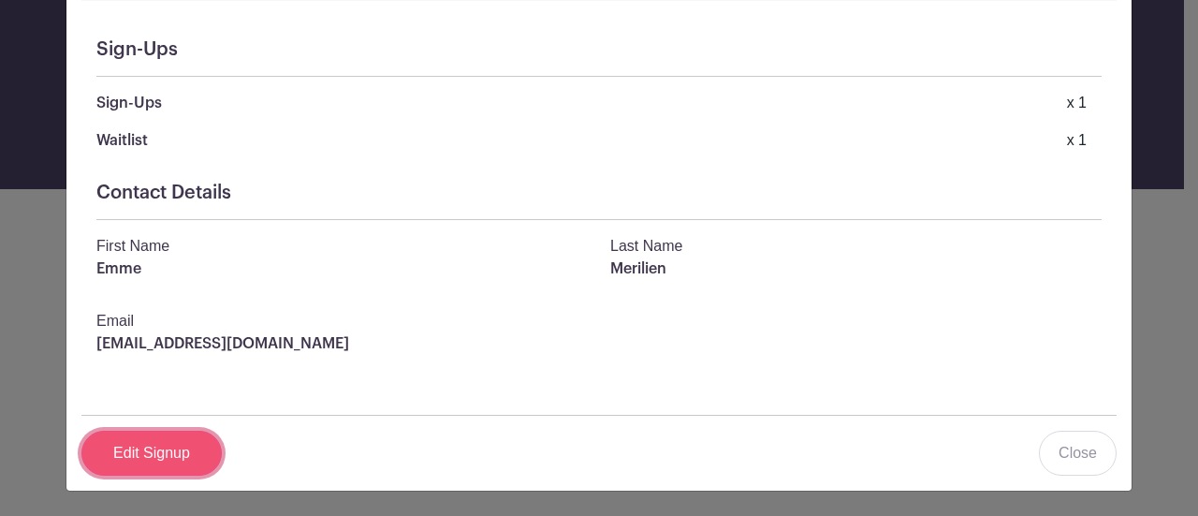
click at [158, 438] on link "Edit Signup" at bounding box center [151, 452] width 140 height 45
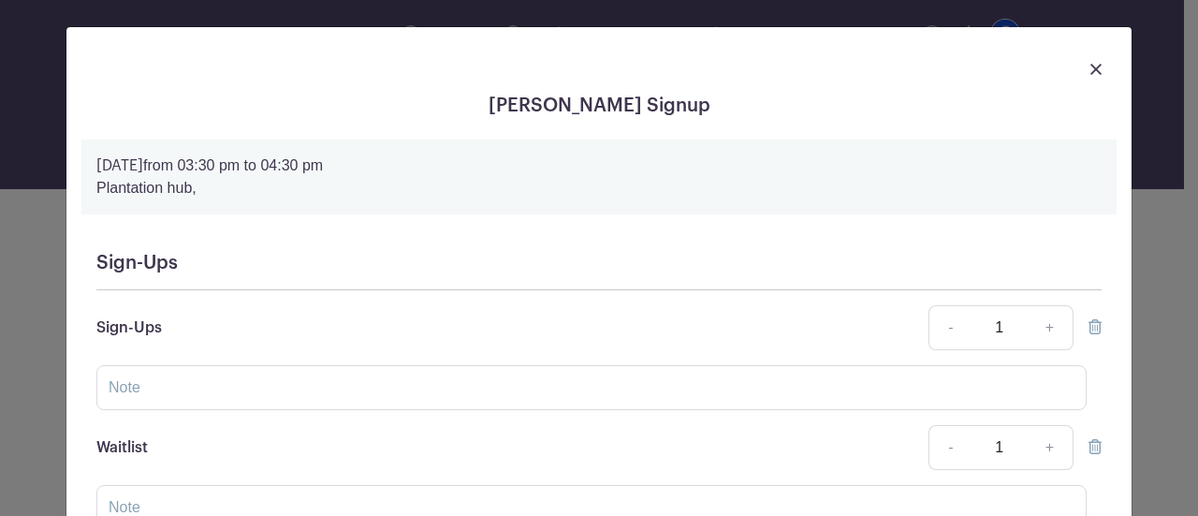
scroll to position [153, 0]
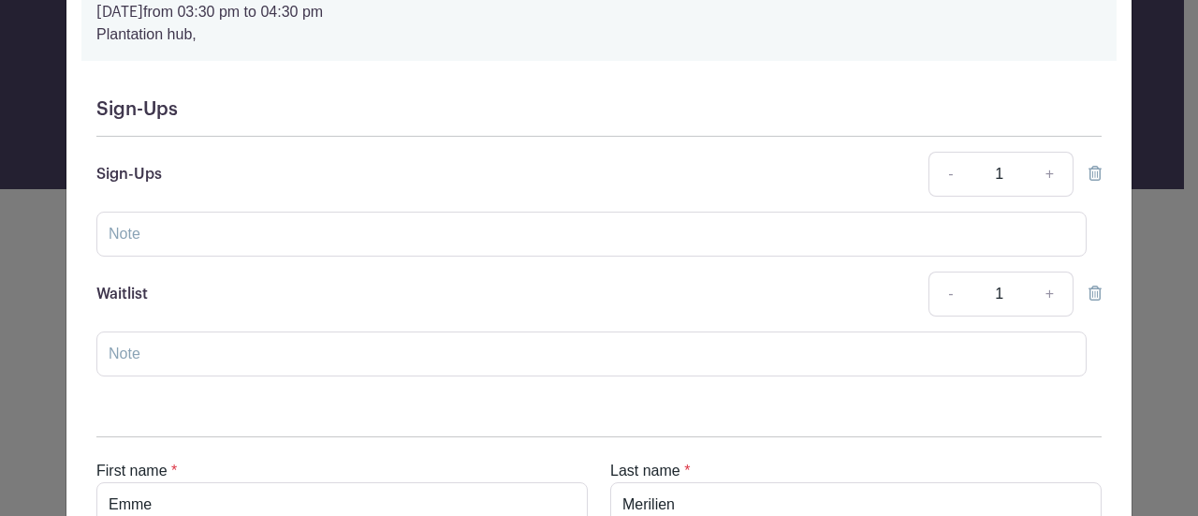
click at [1088, 295] on icon at bounding box center [1094, 292] width 13 height 15
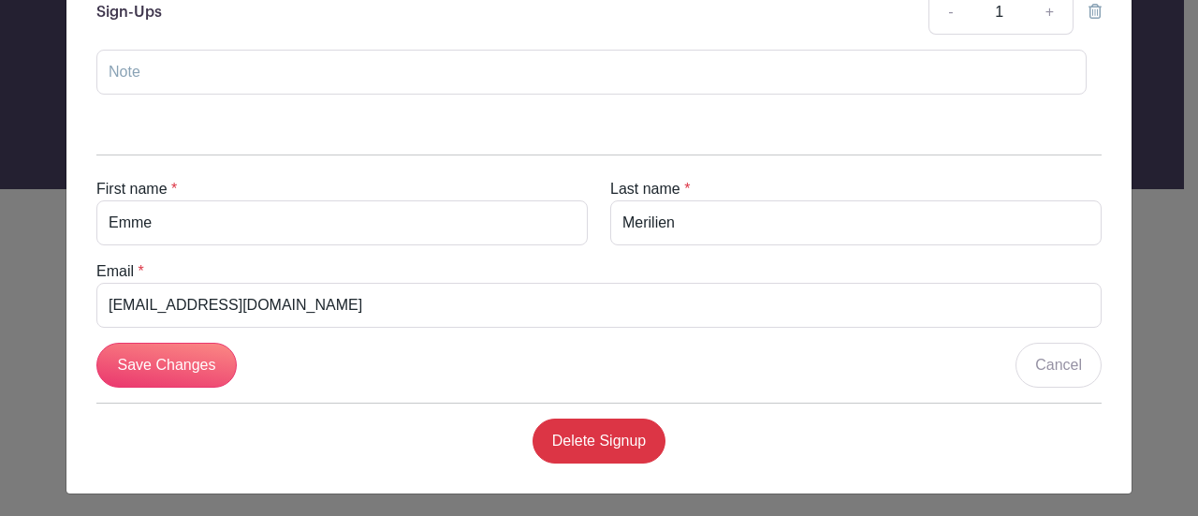
scroll to position [312, 0]
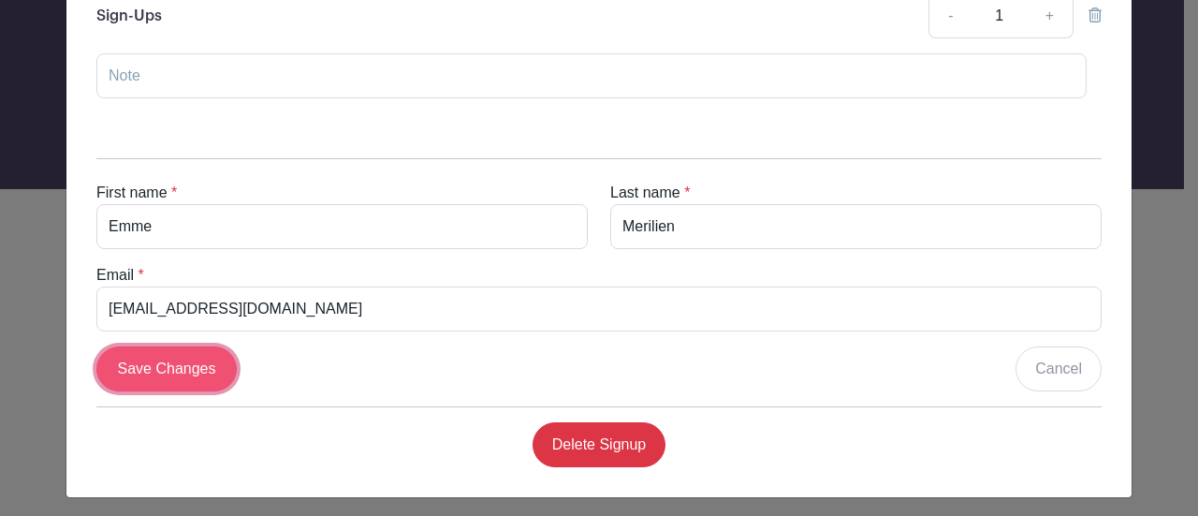
click at [159, 356] on input "Save Changes" at bounding box center [166, 368] width 140 height 45
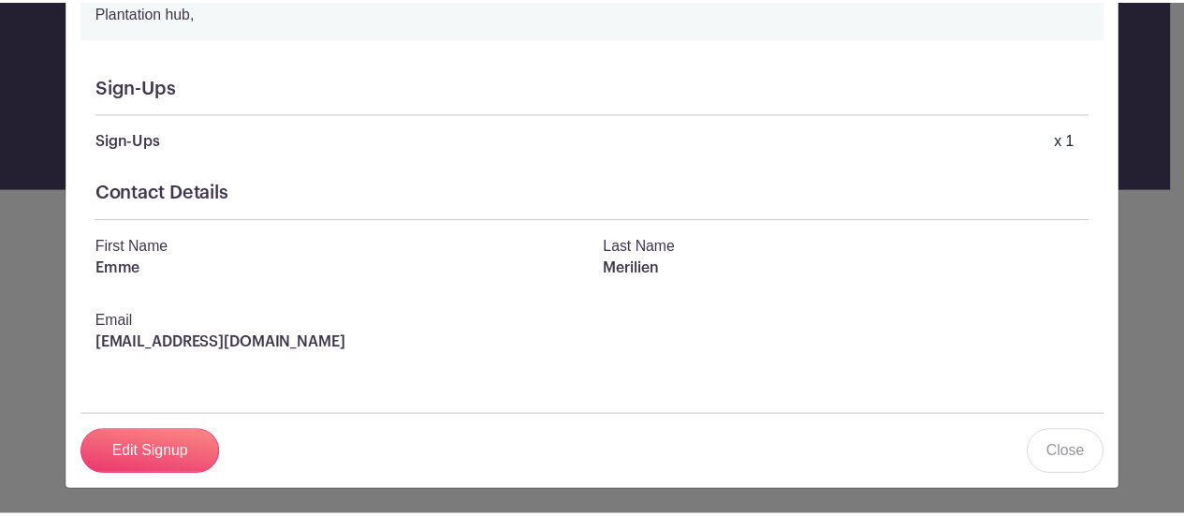
scroll to position [0, 0]
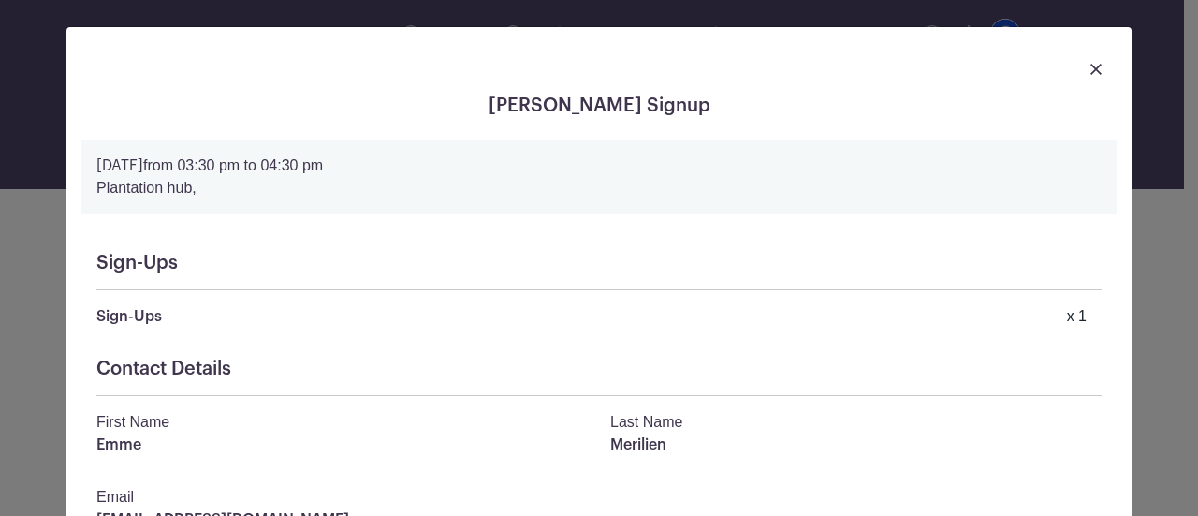
click at [1094, 64] on img at bounding box center [1095, 69] width 11 height 11
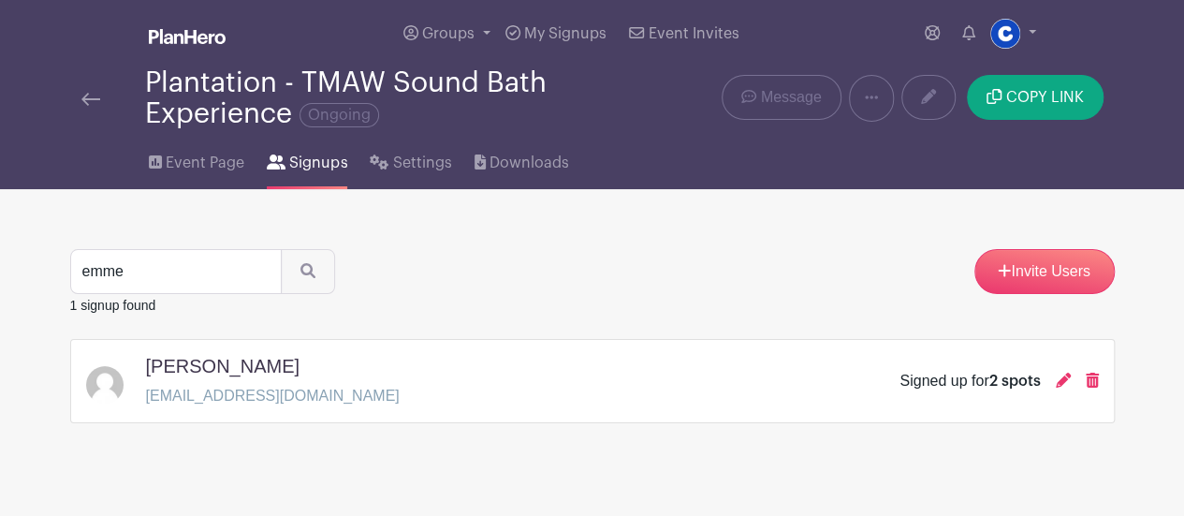
click at [1155, 211] on main "Groups All Groups Life@Chewy's Events My Signups Event Invites My account Logou…" at bounding box center [592, 270] width 1184 height 540
